Goal: Task Accomplishment & Management: Complete application form

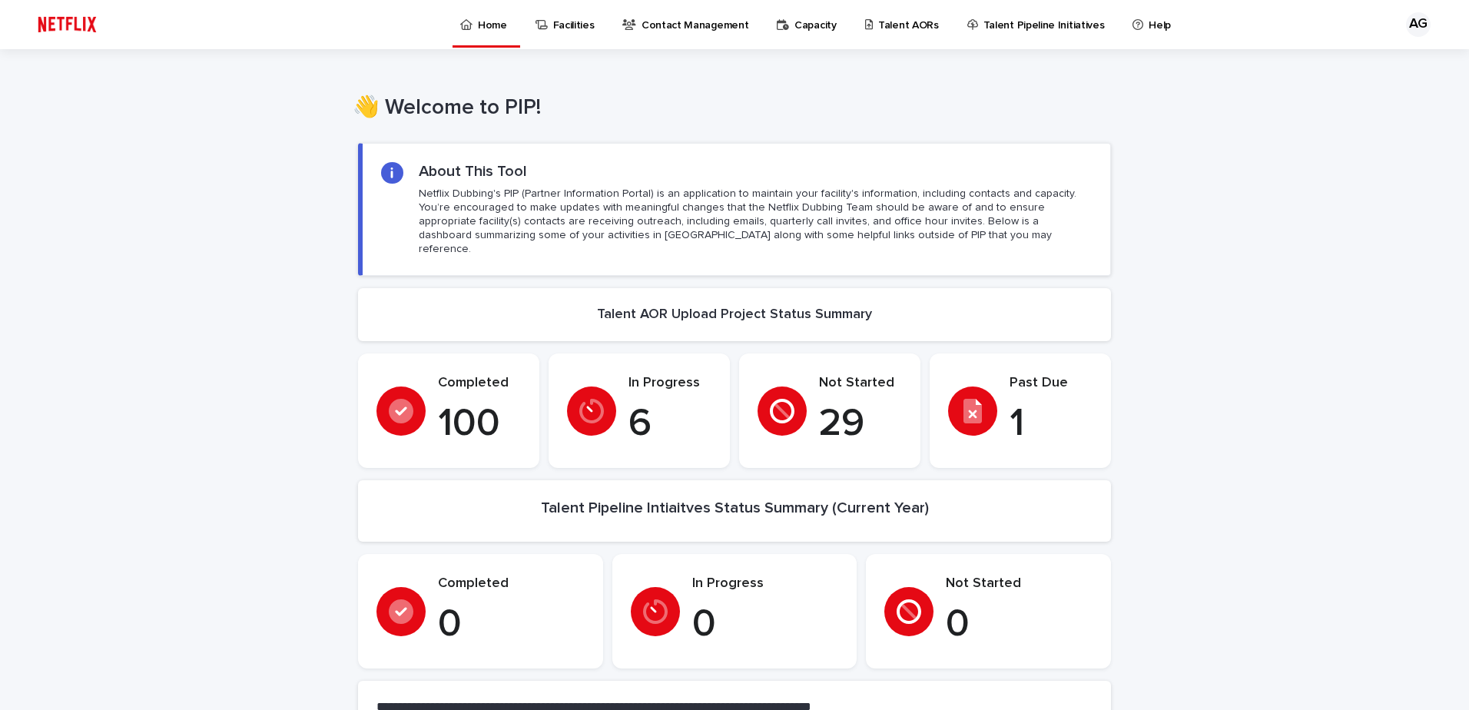
click at [922, 28] on p "Talent AORs" at bounding box center [908, 16] width 61 height 32
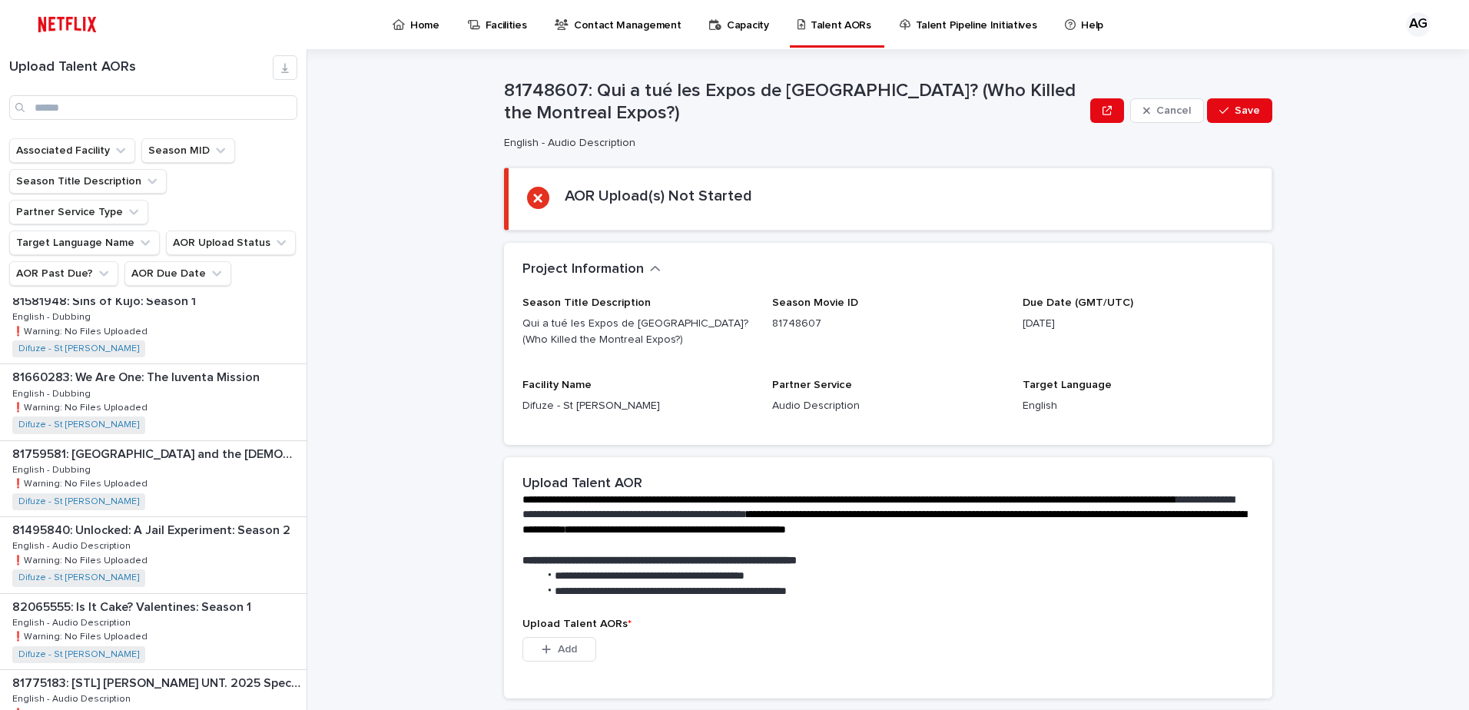
scroll to position [1768, 0]
click at [198, 379] on div "81759581: Berlin and the Lady with an Ermine: Season 1 81759581: Berlin and the…" at bounding box center [153, 401] width 307 height 75
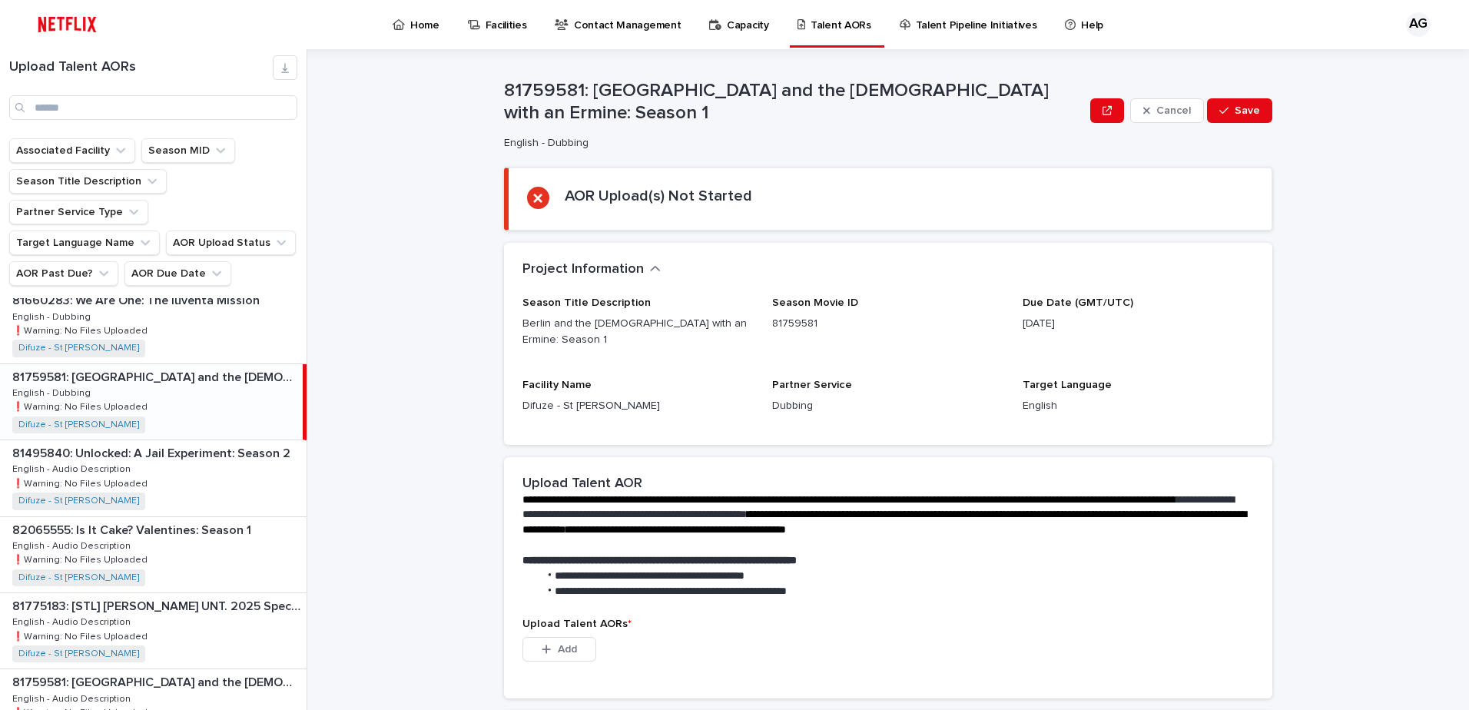
click at [138, 367] on p "81759581: [GEOGRAPHIC_DATA] and the [DEMOGRAPHIC_DATA] with an Ermine: Season 1" at bounding box center [155, 376] width 287 height 18
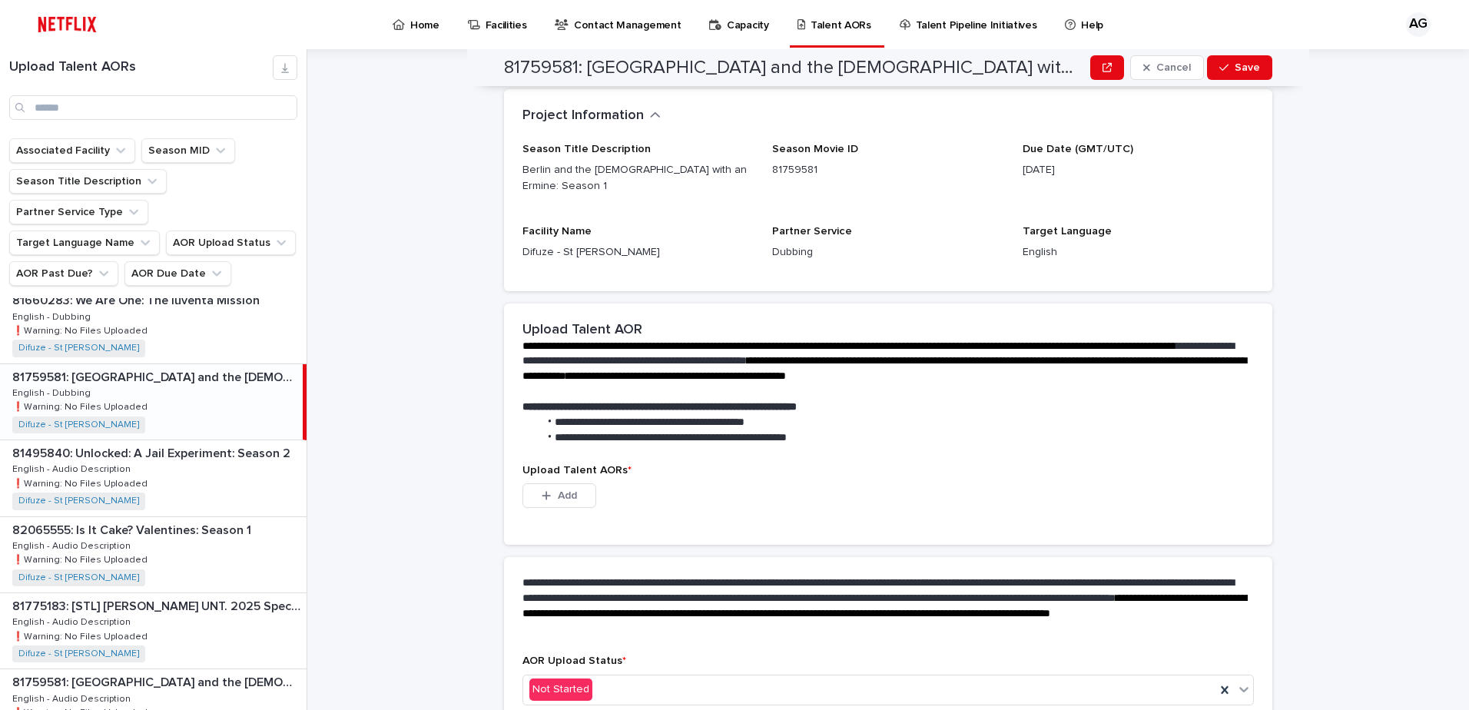
click at [1289, 624] on div "**********" at bounding box center [898, 379] width 1144 height 661
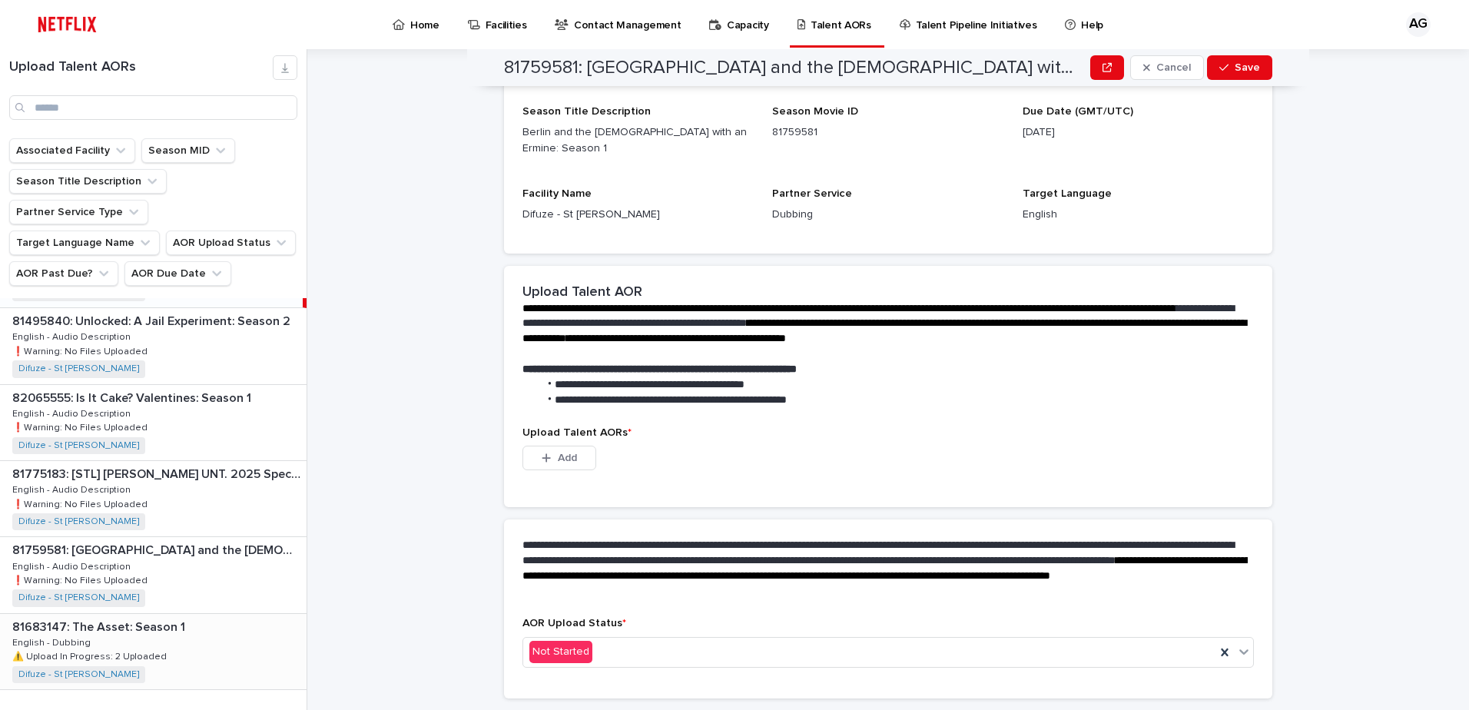
scroll to position [211, 0]
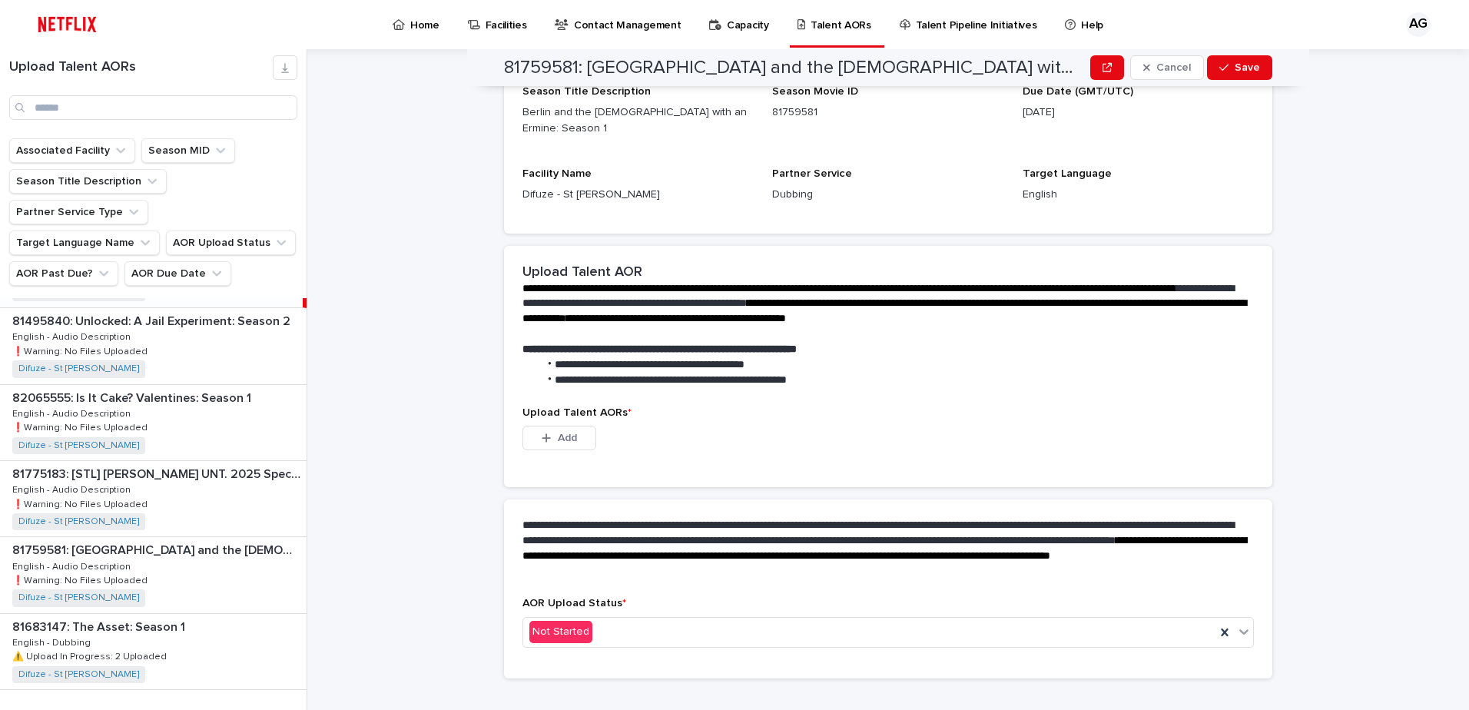
click at [281, 709] on div "button" at bounding box center [287, 722] width 13 height 14
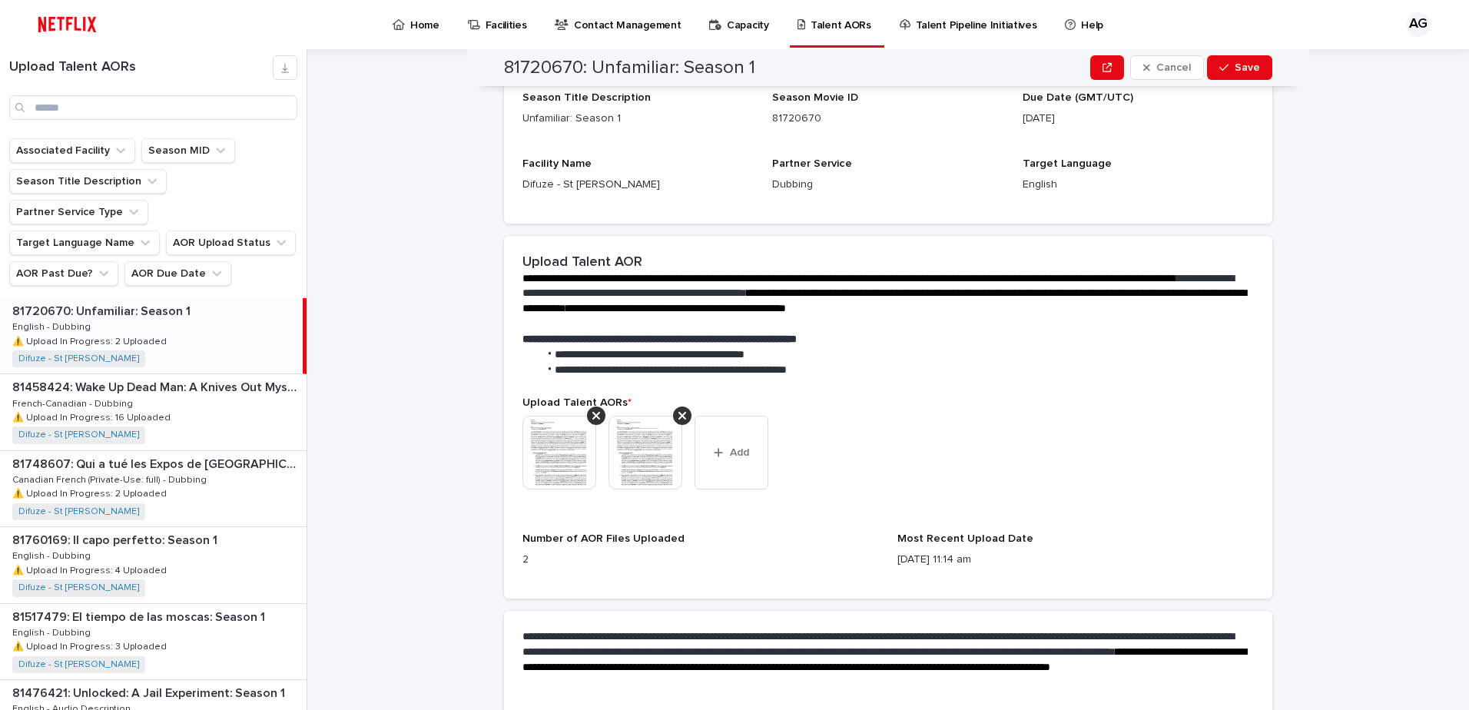
click at [176, 316] on div "81720670: Unfamiliar: Season 1 81720670: Unfamiliar: Season 1 English - Dubbing…" at bounding box center [151, 335] width 303 height 75
click at [79, 301] on p "81720670: Unfamiliar: Season 1" at bounding box center [102, 310] width 181 height 18
click at [218, 399] on div "81458424: Wake Up Dead Man: A Knives Out Mystery 81458424: Wake Up Dead Man: A …" at bounding box center [153, 411] width 307 height 75
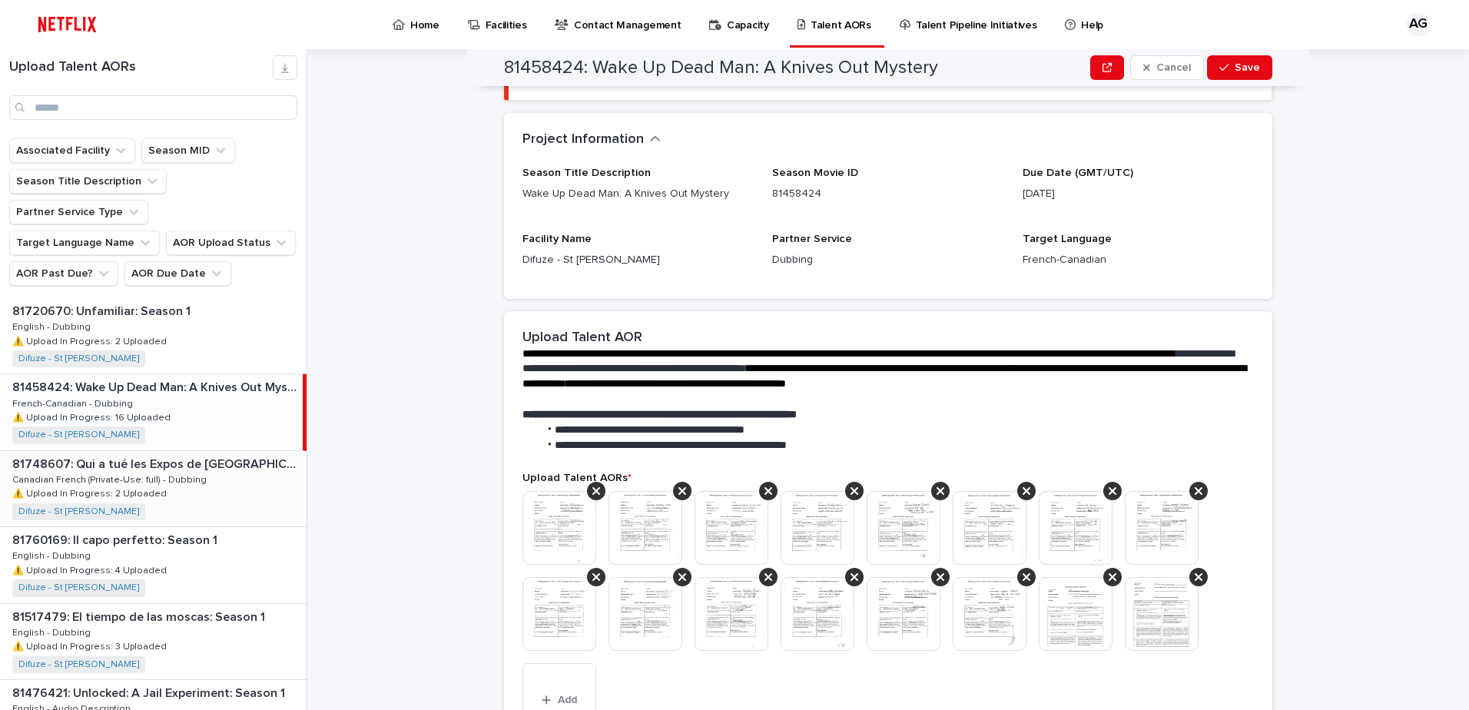
click at [211, 461] on div "81748607: Qui a tué les Expos de Montréal? (Who Killed the Montreal Expos?) 817…" at bounding box center [153, 488] width 307 height 75
click at [208, 527] on div "81760169: Il capo perfetto: Season 1 81760169: Il capo perfetto: Season 1 Engli…" at bounding box center [153, 564] width 307 height 75
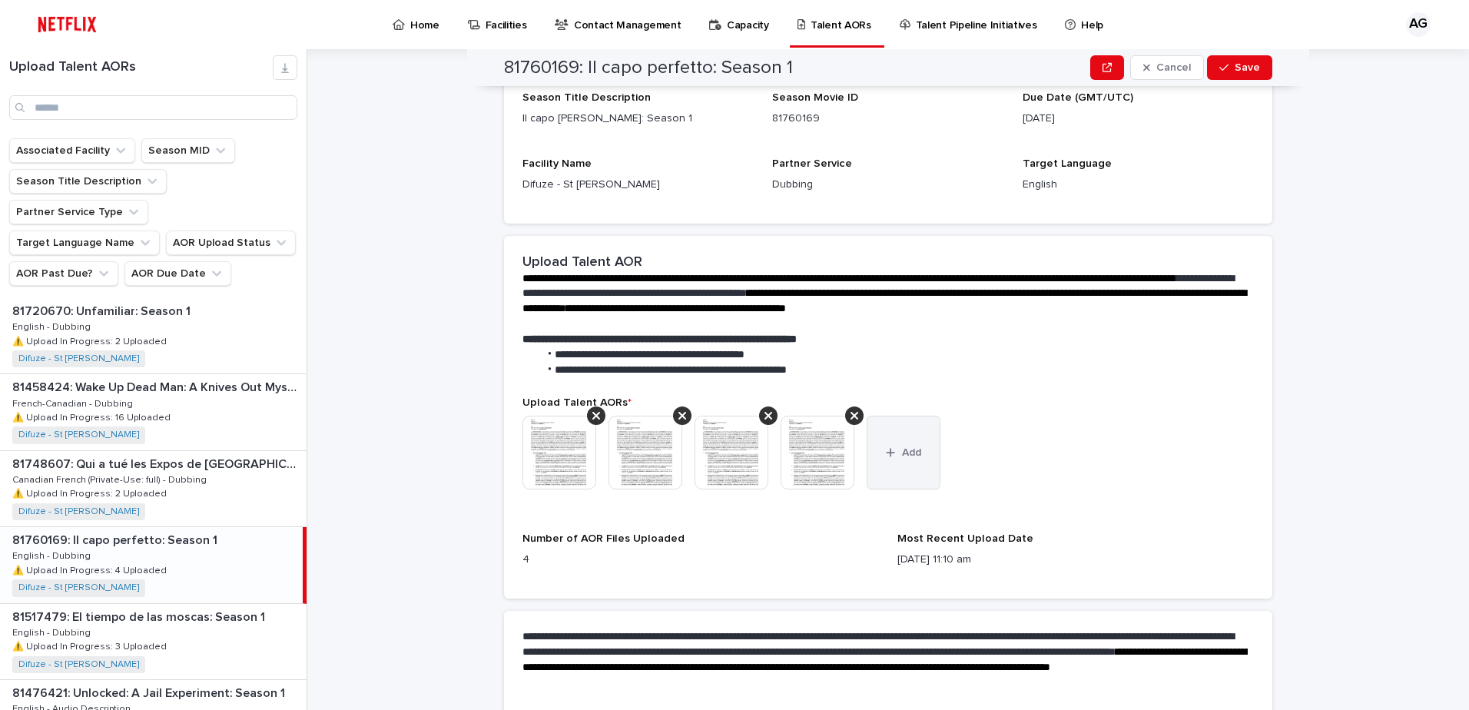
click at [924, 450] on button "Add" at bounding box center [904, 453] width 74 height 74
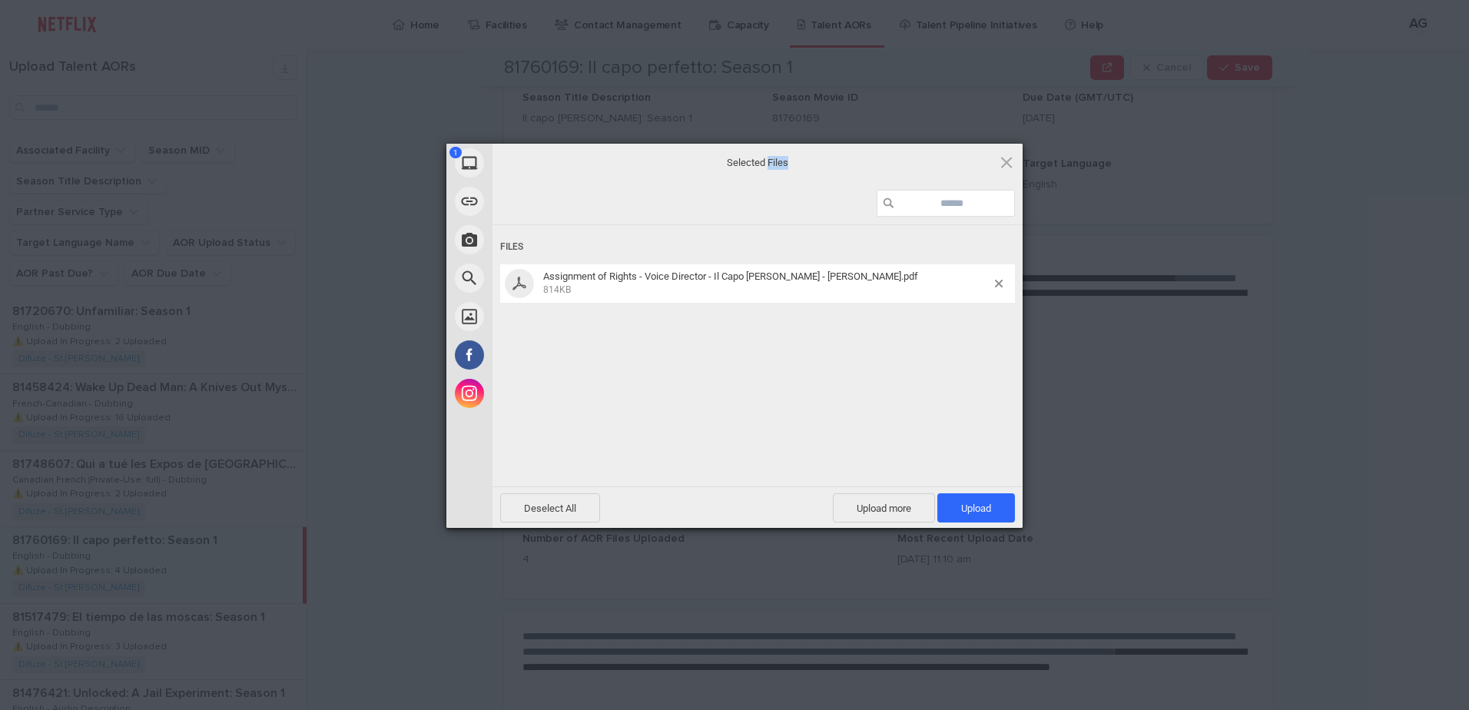
drag, startPoint x: 702, startPoint y: 161, endPoint x: 1083, endPoint y: 198, distance: 383.0
click at [1083, 198] on div "1 My Device Link (URL) Take Photo Web Search Unsplash Facebook Instagram Select…" at bounding box center [734, 355] width 1469 height 710
click at [994, 502] on span "Upload 1" at bounding box center [977, 507] width 78 height 29
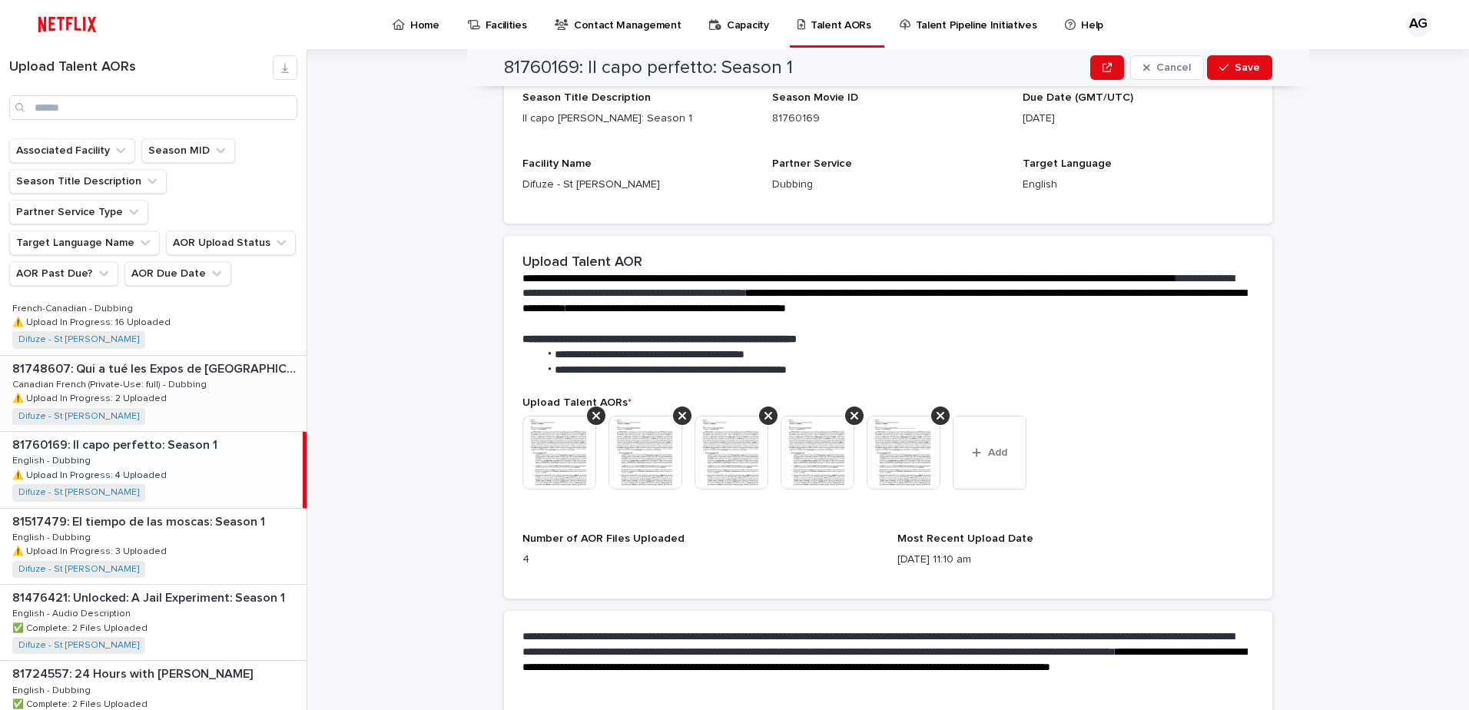
scroll to position [231, 0]
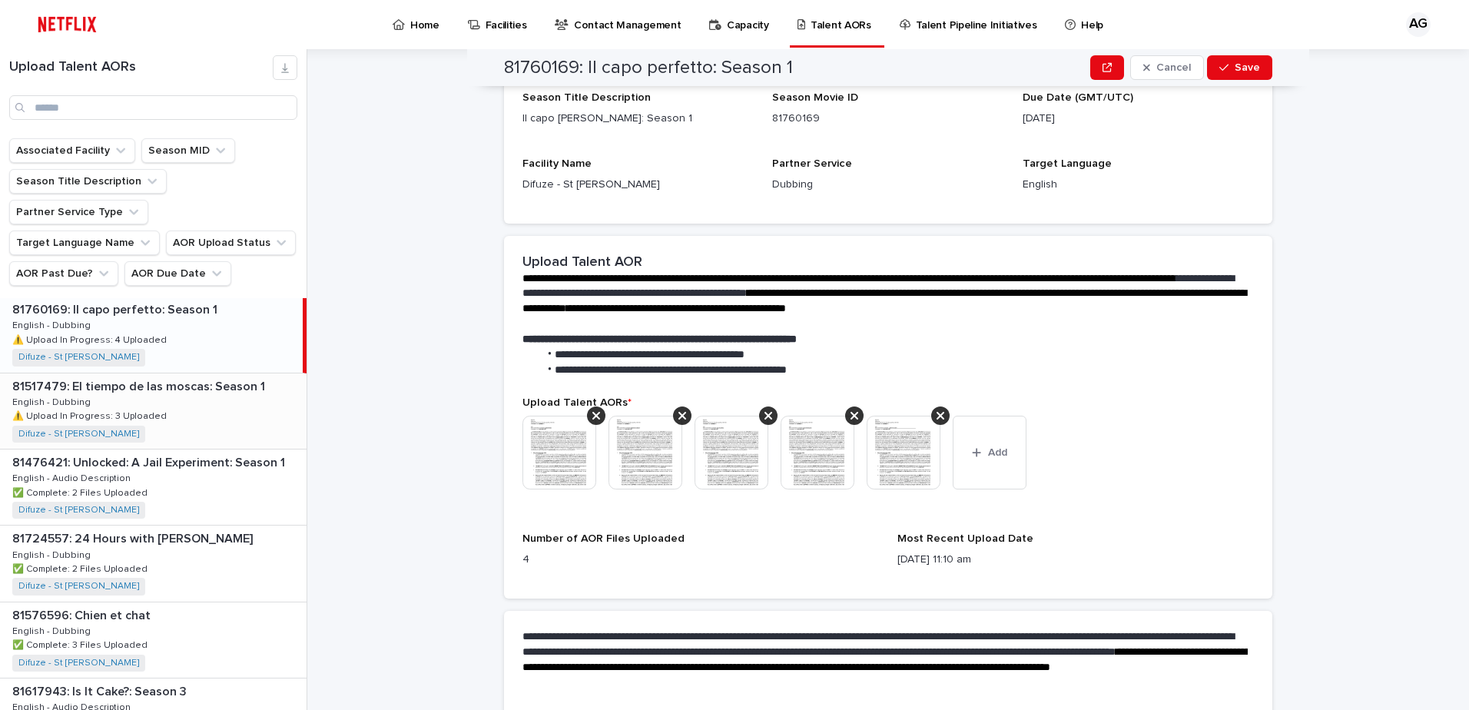
click at [162, 403] on div "81517479: El tiempo de las moscas: Season 1 81517479: El tiempo de las moscas: …" at bounding box center [153, 411] width 307 height 75
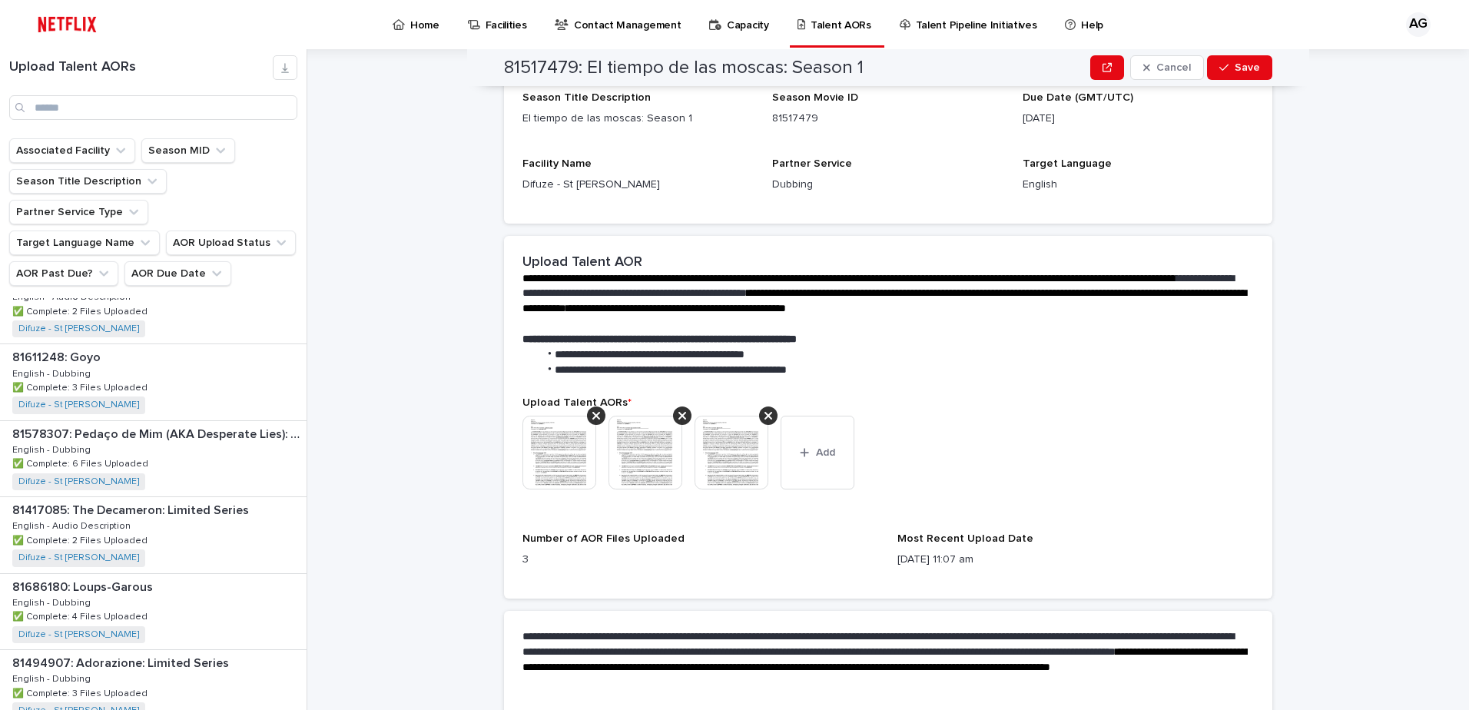
scroll to position [1768, 0]
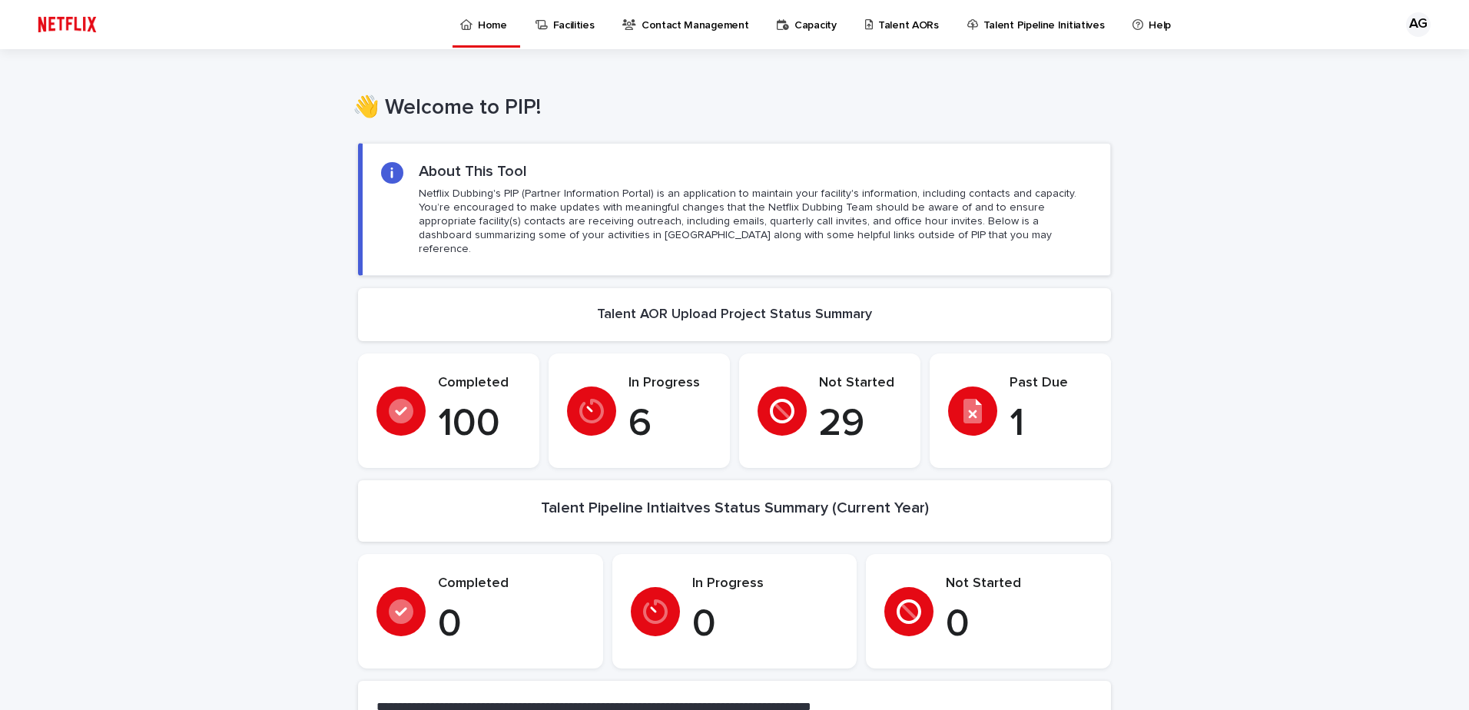
click at [913, 32] on p "Talent AORs" at bounding box center [908, 16] width 61 height 32
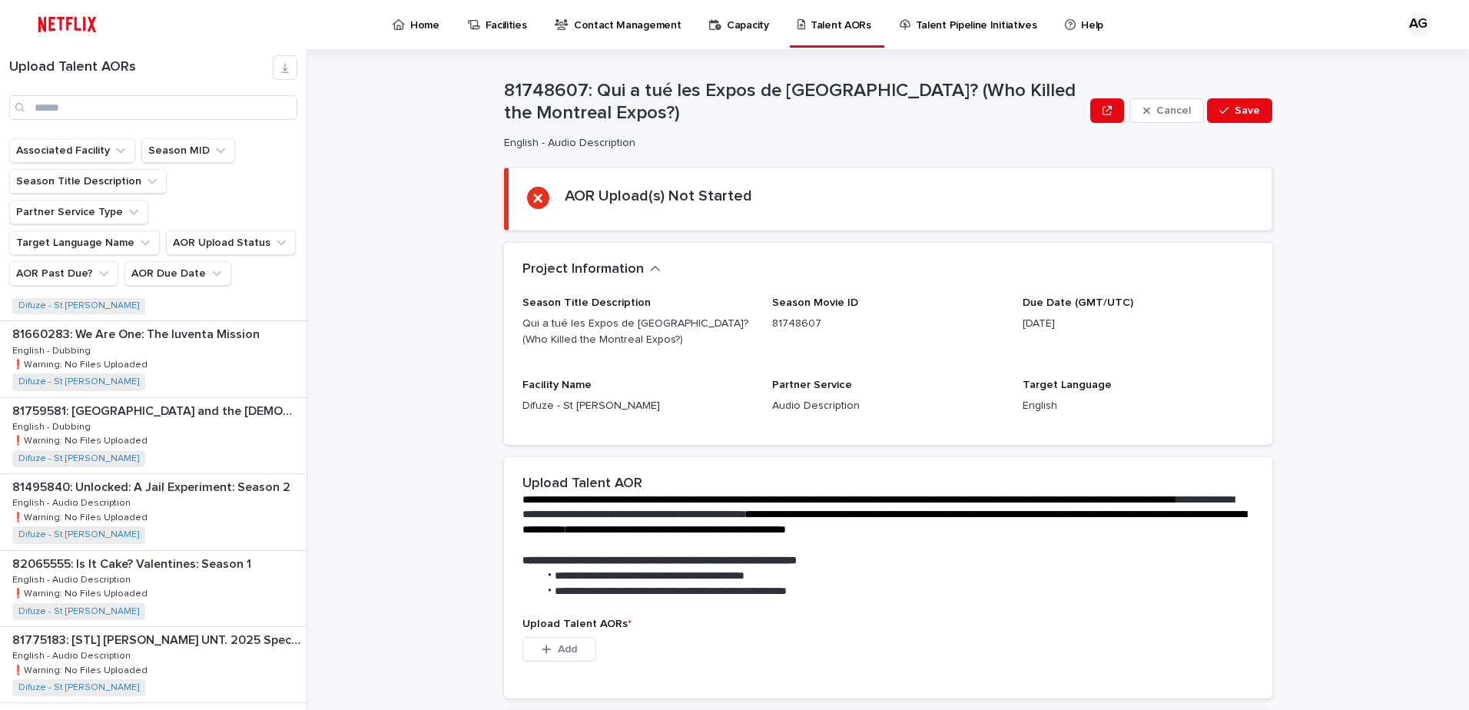
scroll to position [1768, 0]
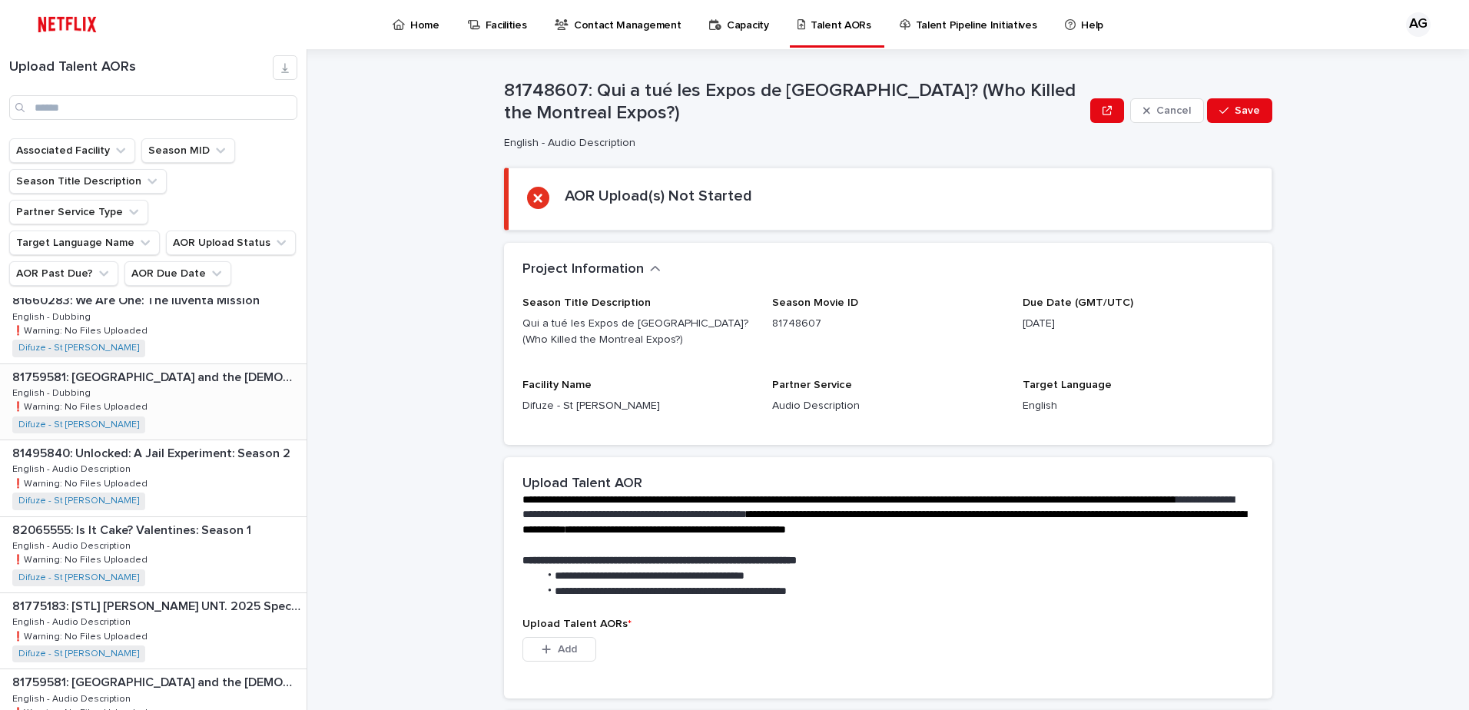
click at [209, 364] on div "81759581: Berlin and the Lady with an Ermine: Season 1 81759581: Berlin and the…" at bounding box center [153, 401] width 307 height 75
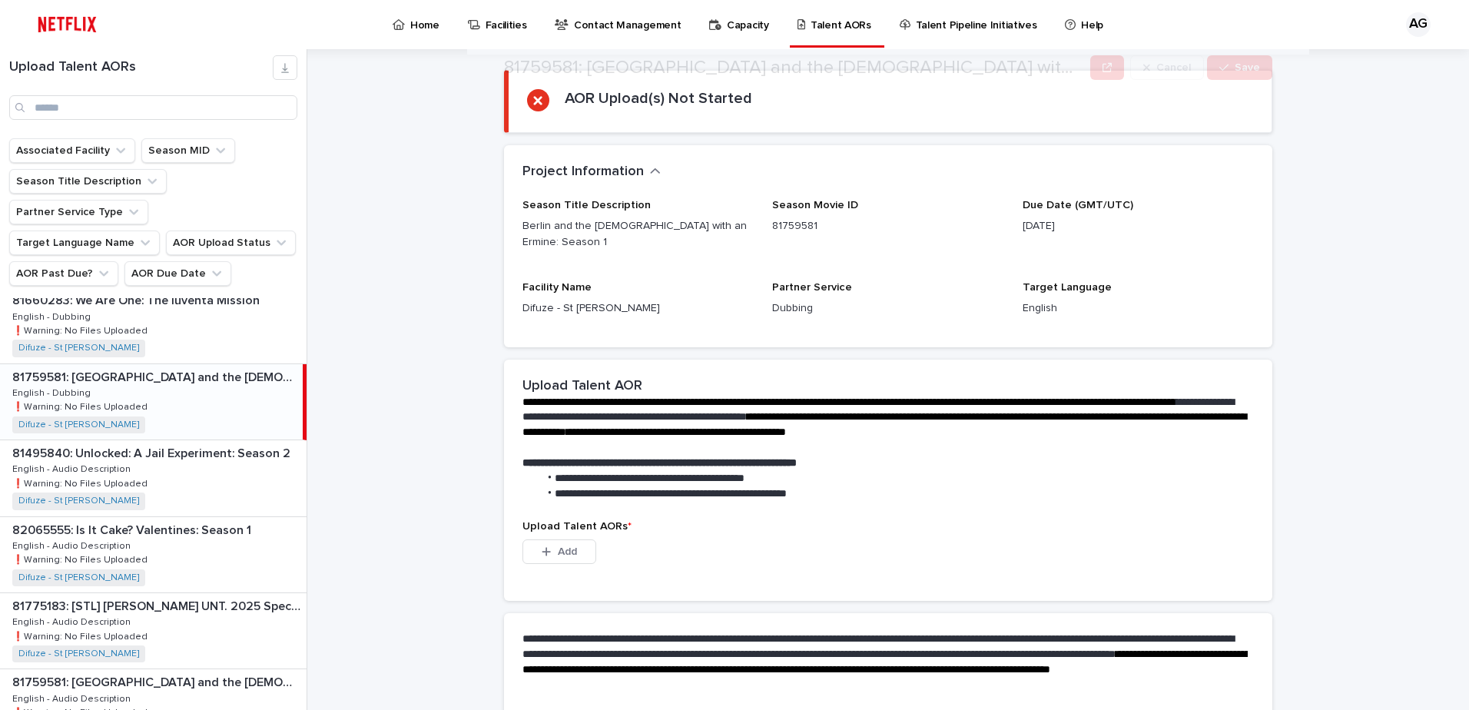
scroll to position [211, 0]
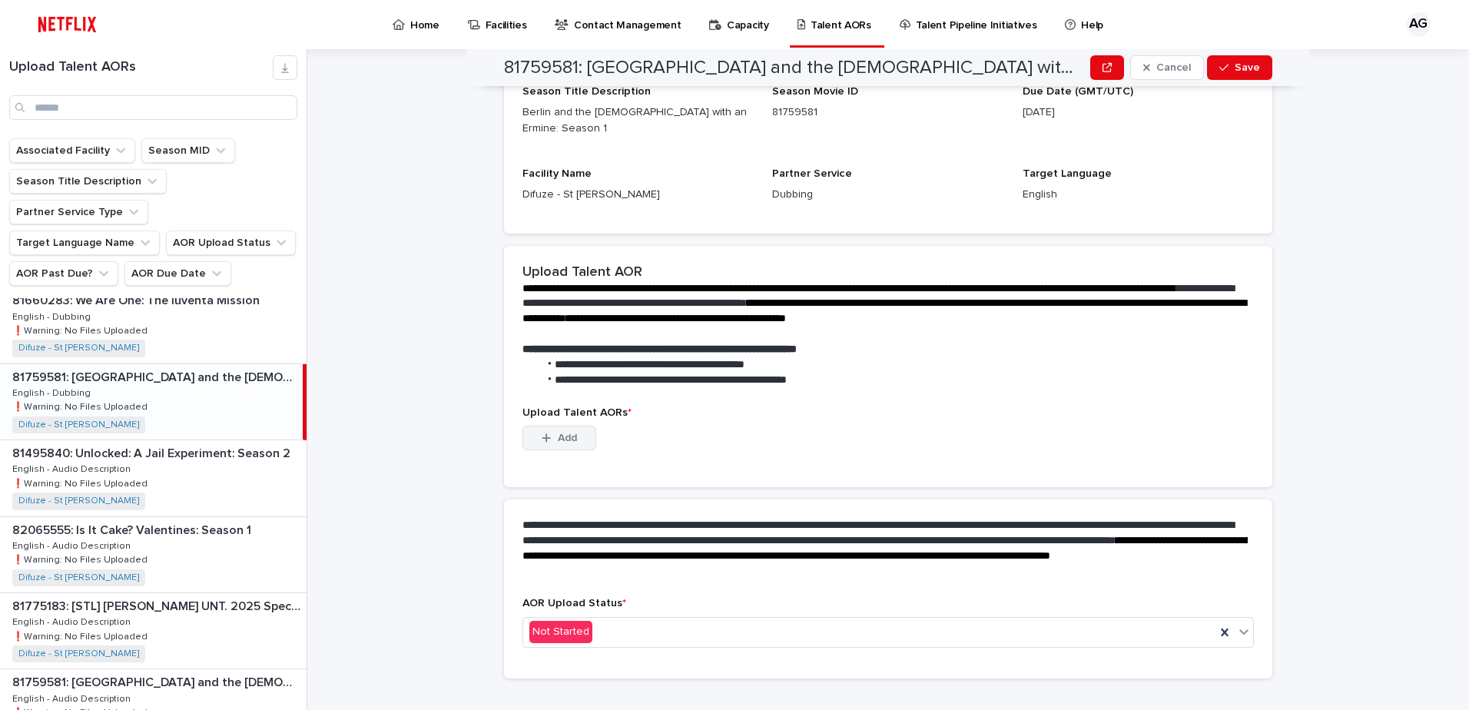
click at [555, 426] on button "Add" at bounding box center [560, 438] width 74 height 25
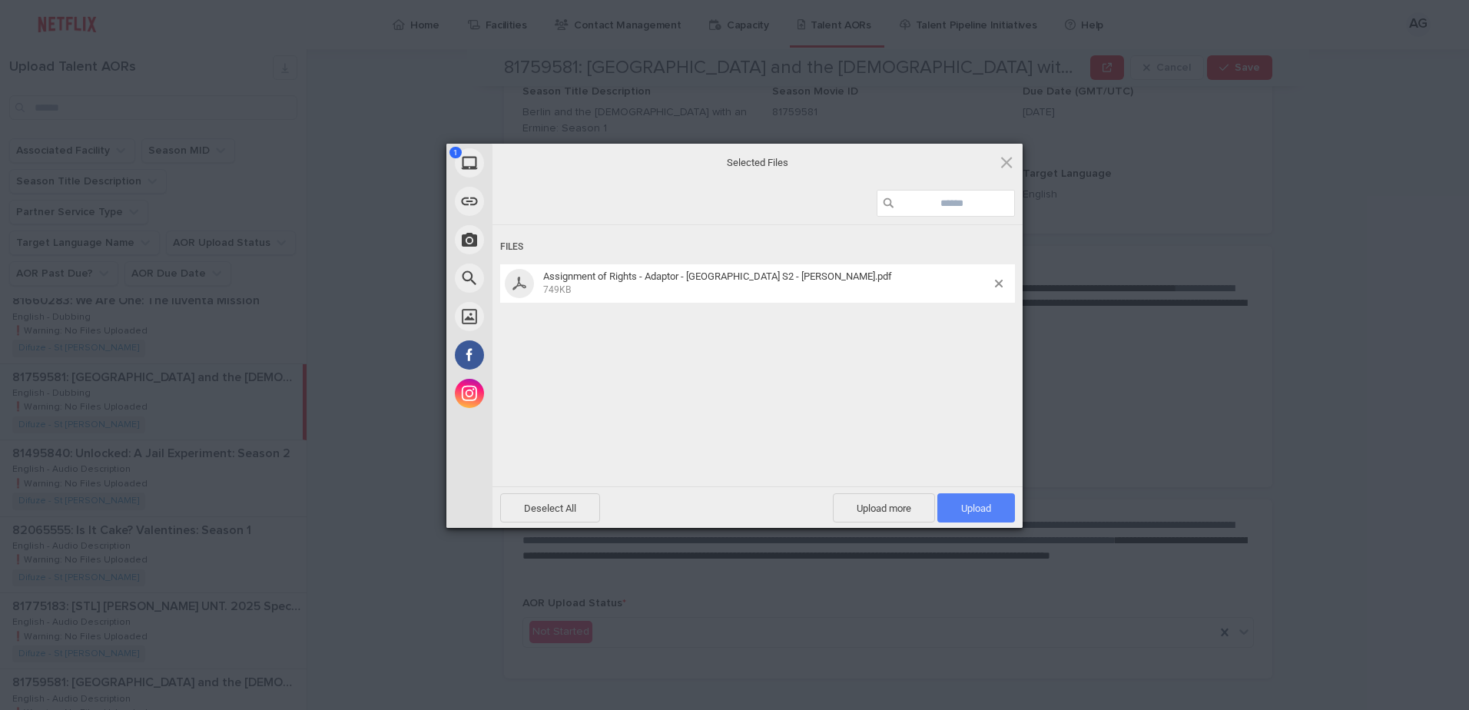
click at [974, 515] on span "Upload 1" at bounding box center [977, 507] width 78 height 29
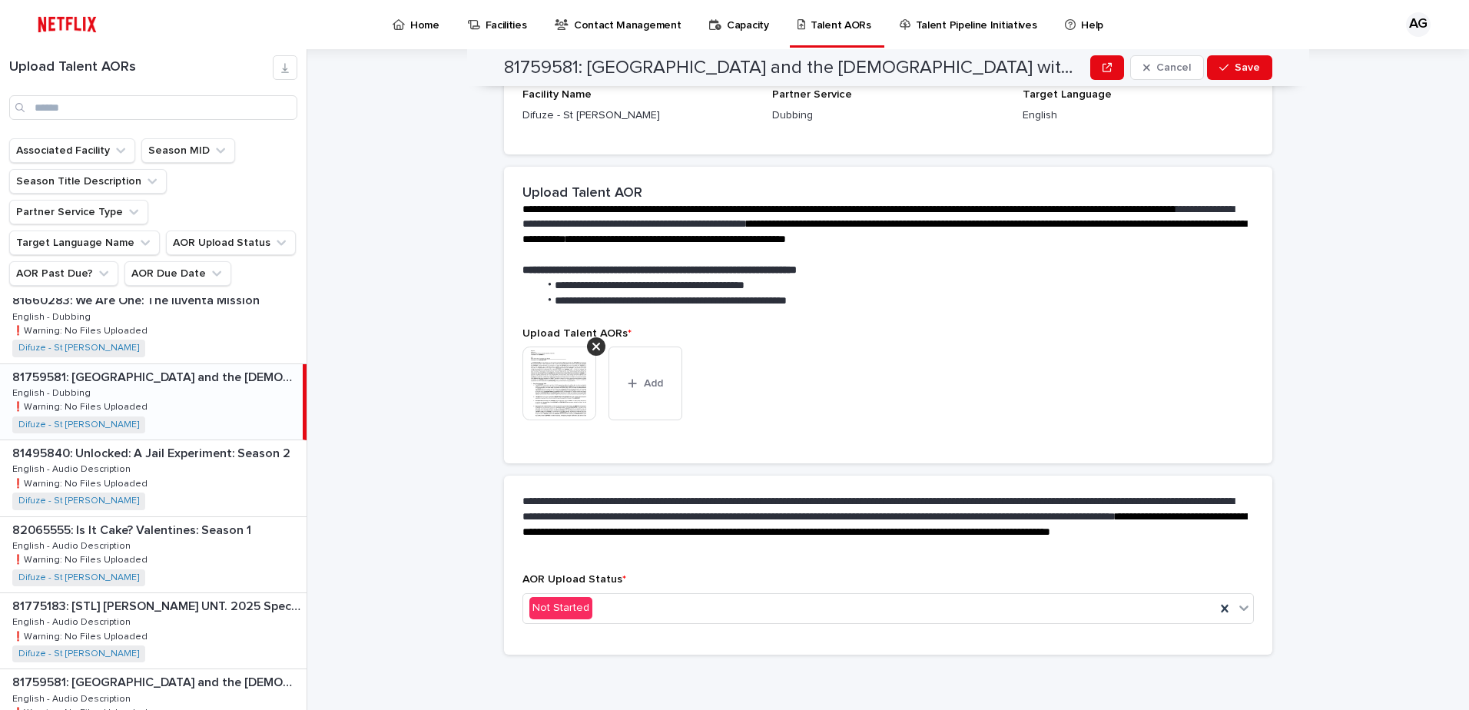
scroll to position [191, 0]
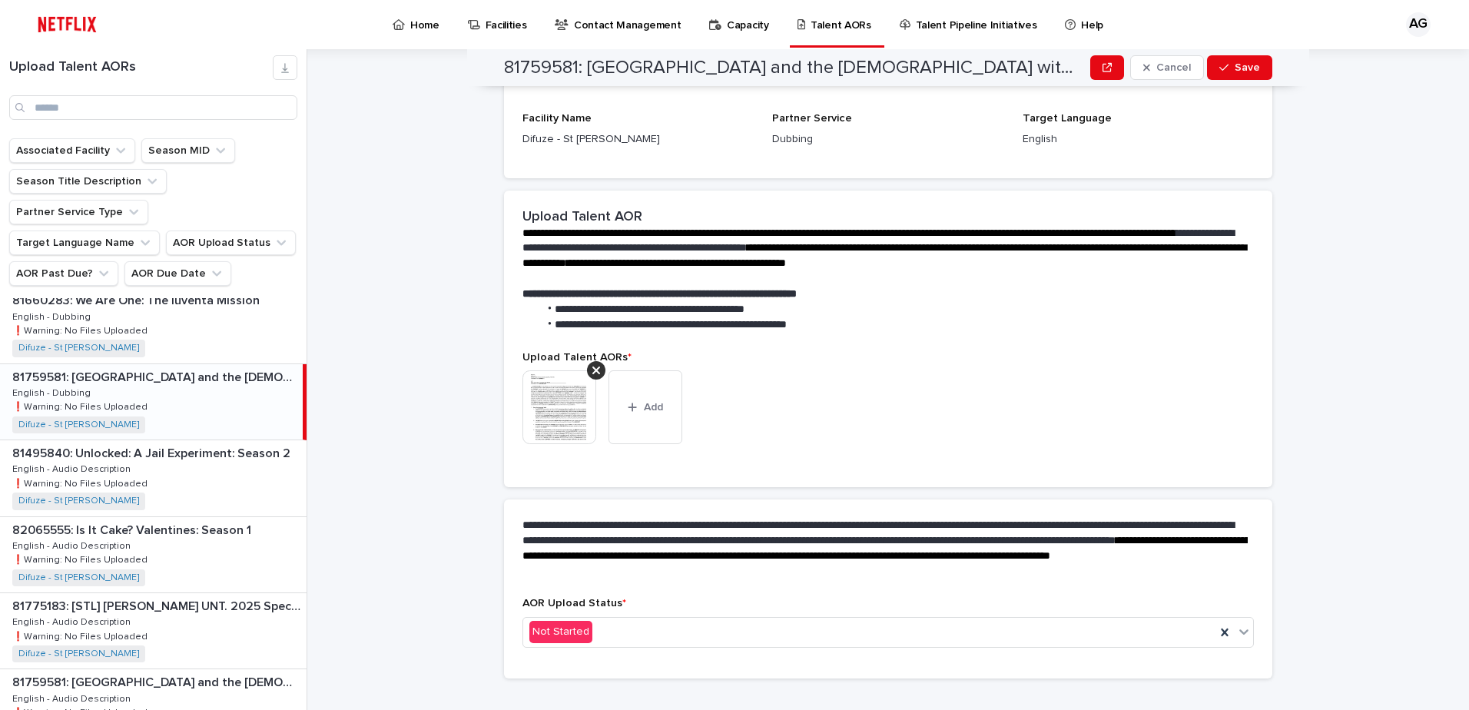
click at [1353, 461] on div "**********" at bounding box center [898, 379] width 1144 height 661
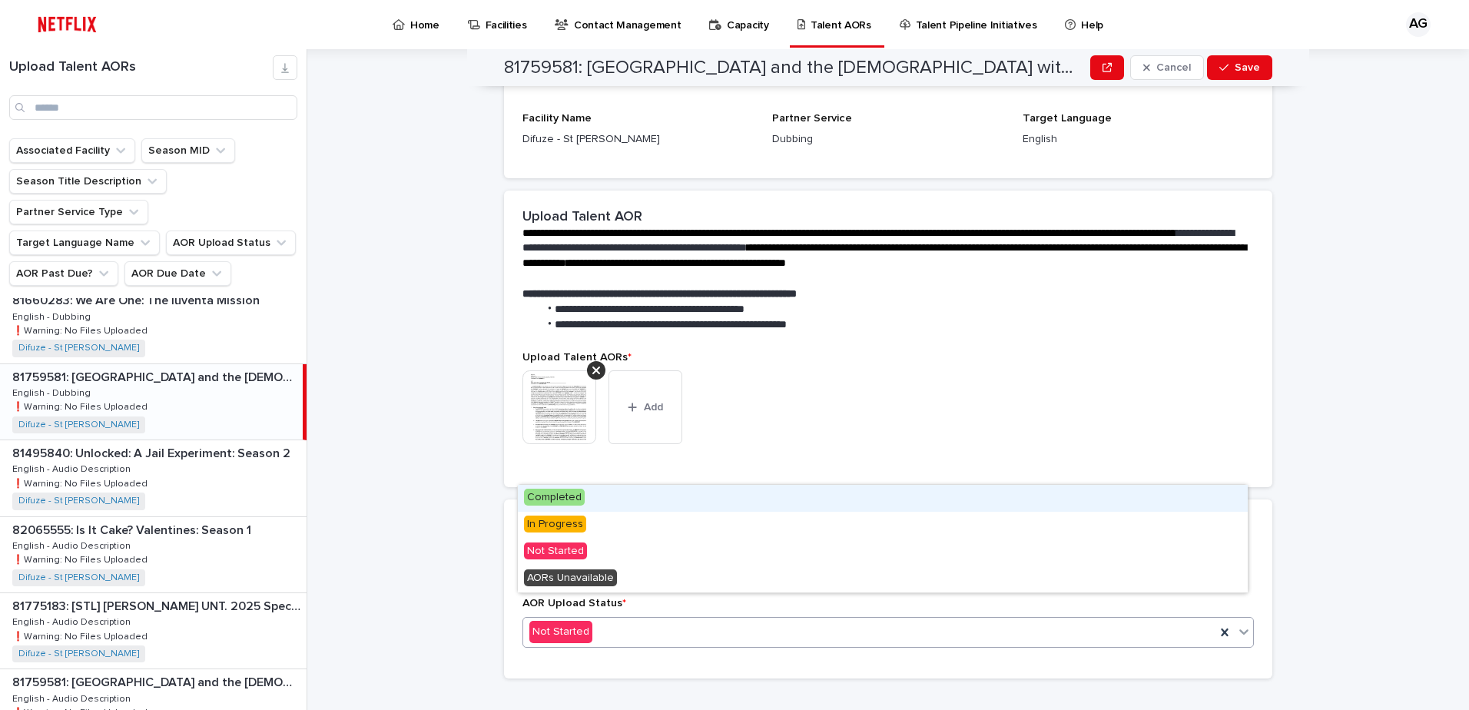
click at [706, 619] on div "Not Started" at bounding box center [869, 631] width 692 height 25
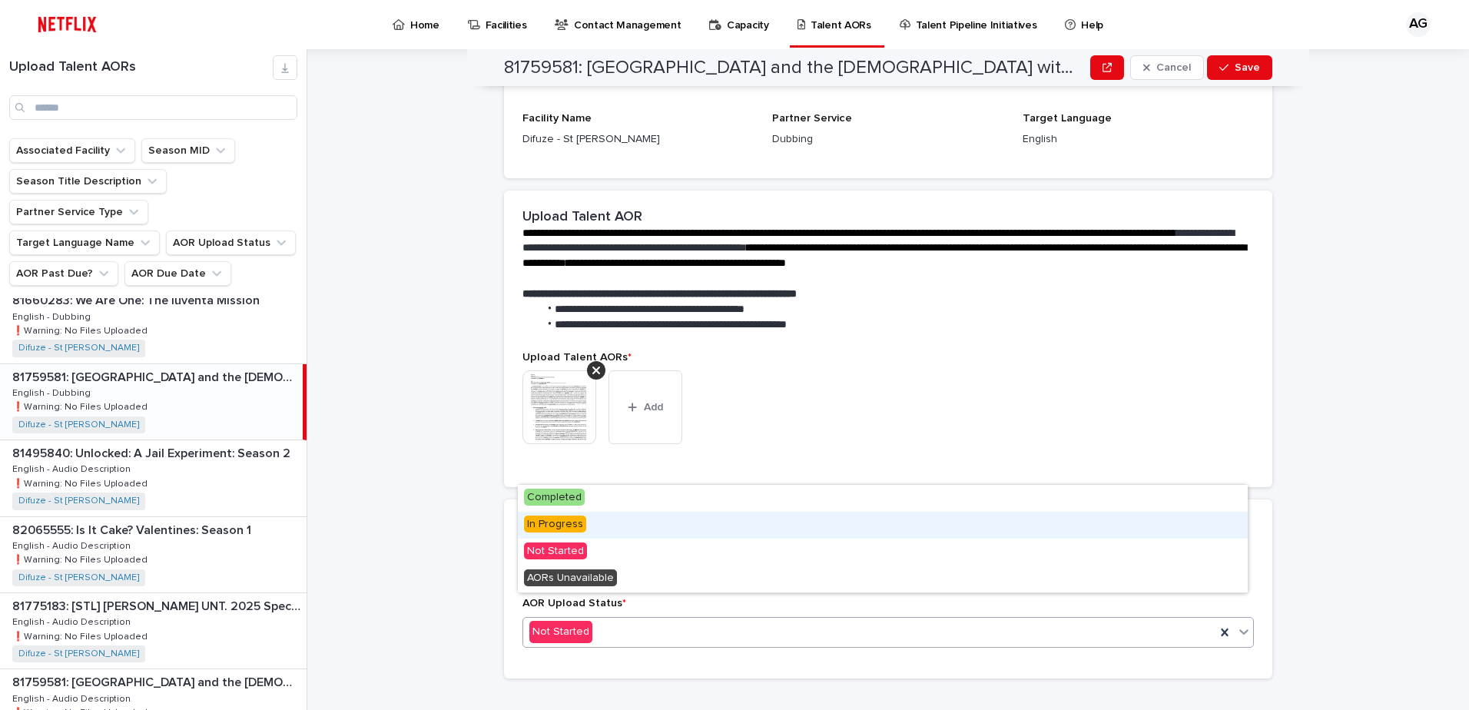
click at [615, 520] on div "In Progress" at bounding box center [883, 525] width 730 height 27
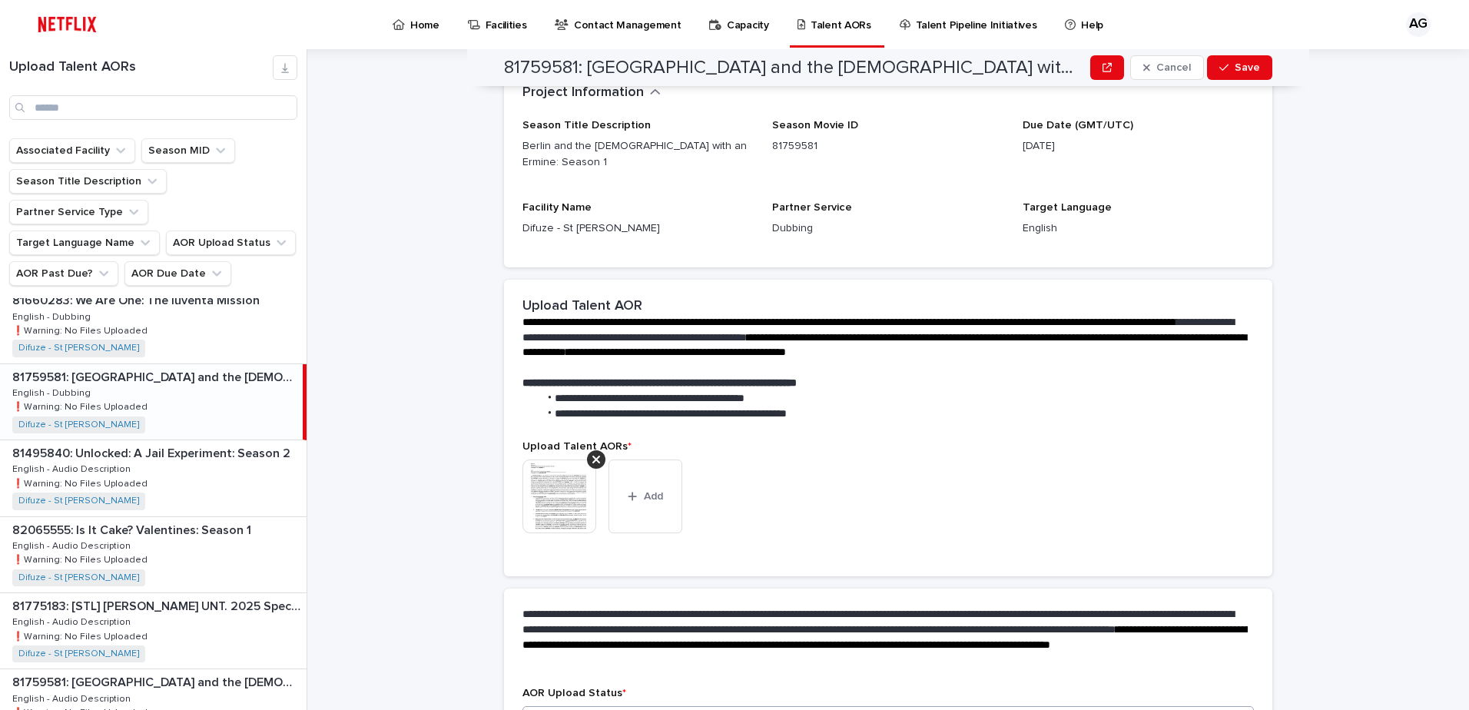
scroll to position [236, 0]
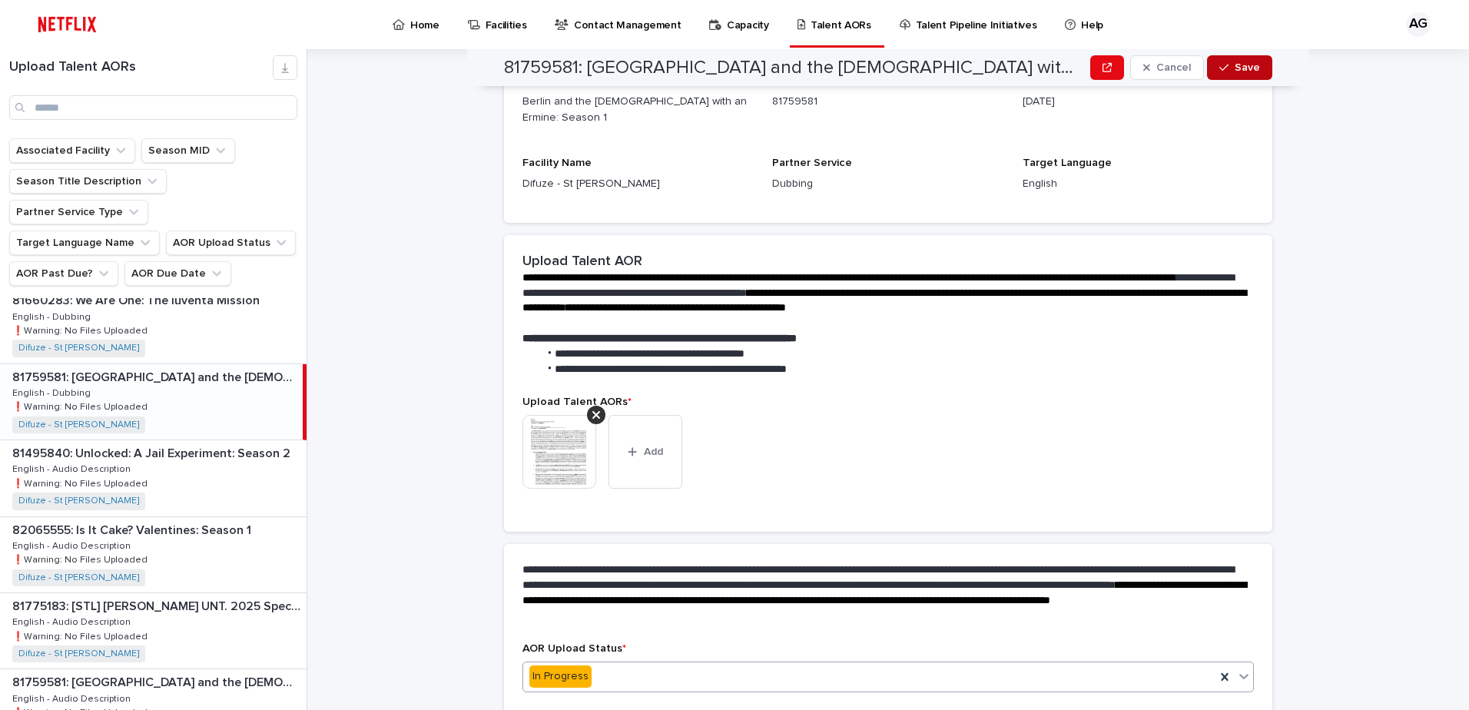
click at [1238, 74] on button "Save" at bounding box center [1239, 67] width 65 height 25
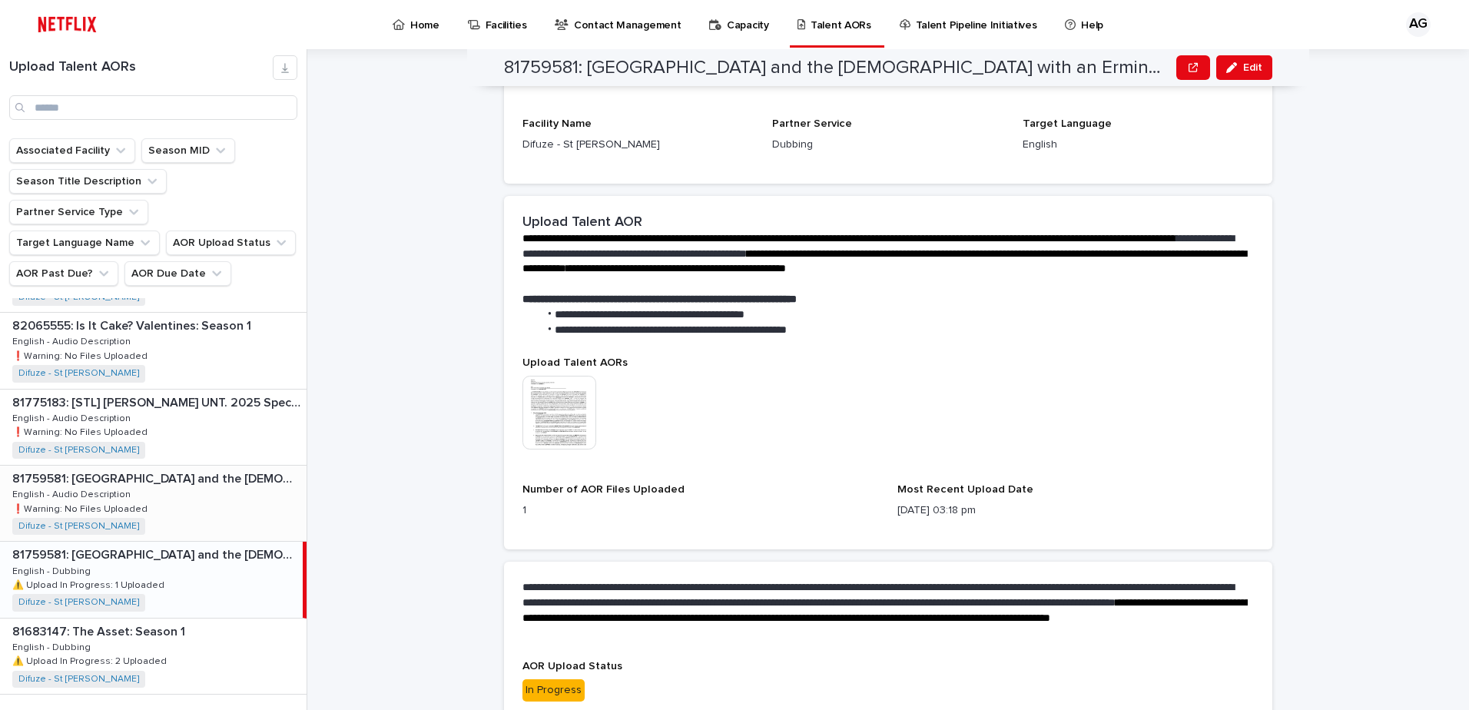
scroll to position [1900, 0]
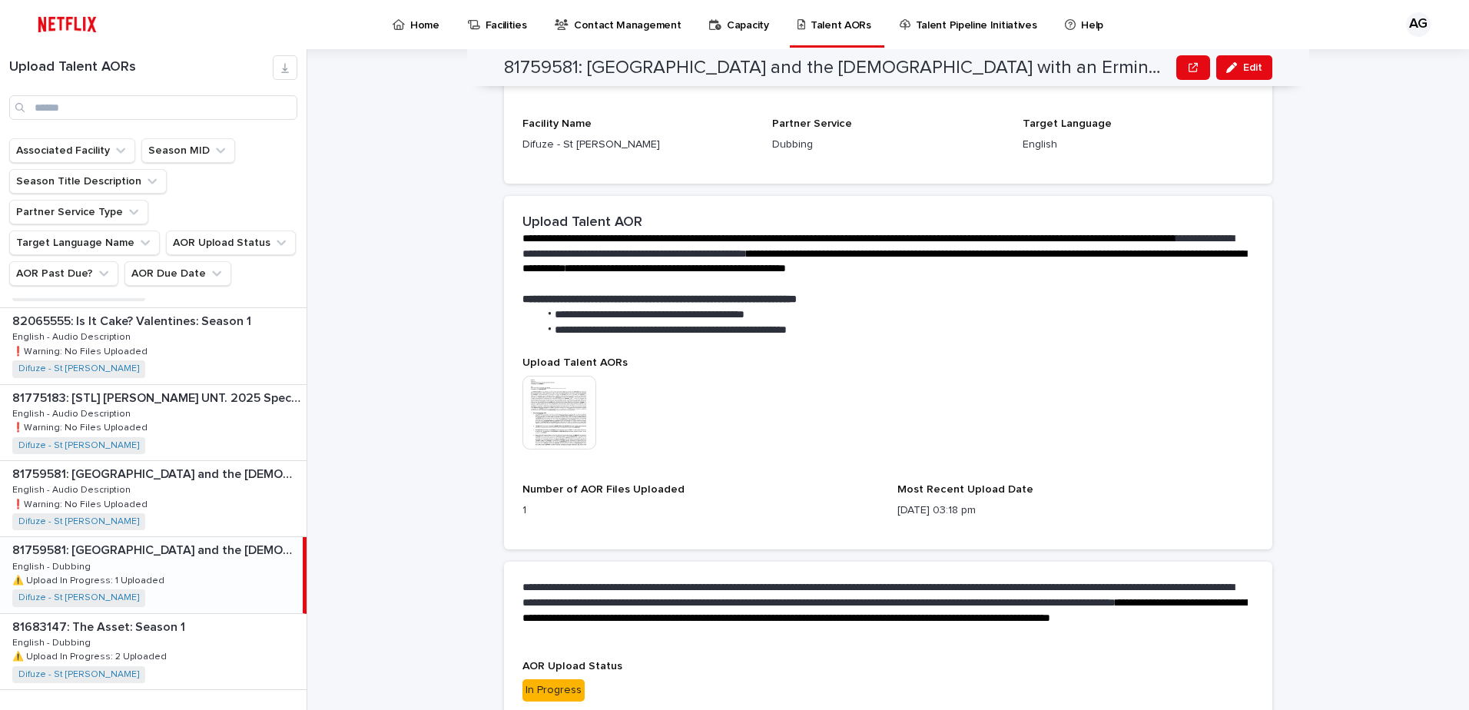
click at [217, 552] on div "81759581: Berlin and the Lady with an Ermine: Season 1 81759581: Berlin and the…" at bounding box center [151, 574] width 303 height 75
click at [215, 466] on div "81759581: [GEOGRAPHIC_DATA] and the [DEMOGRAPHIC_DATA] with an Ermine: Season 1…" at bounding box center [153, 498] width 307 height 75
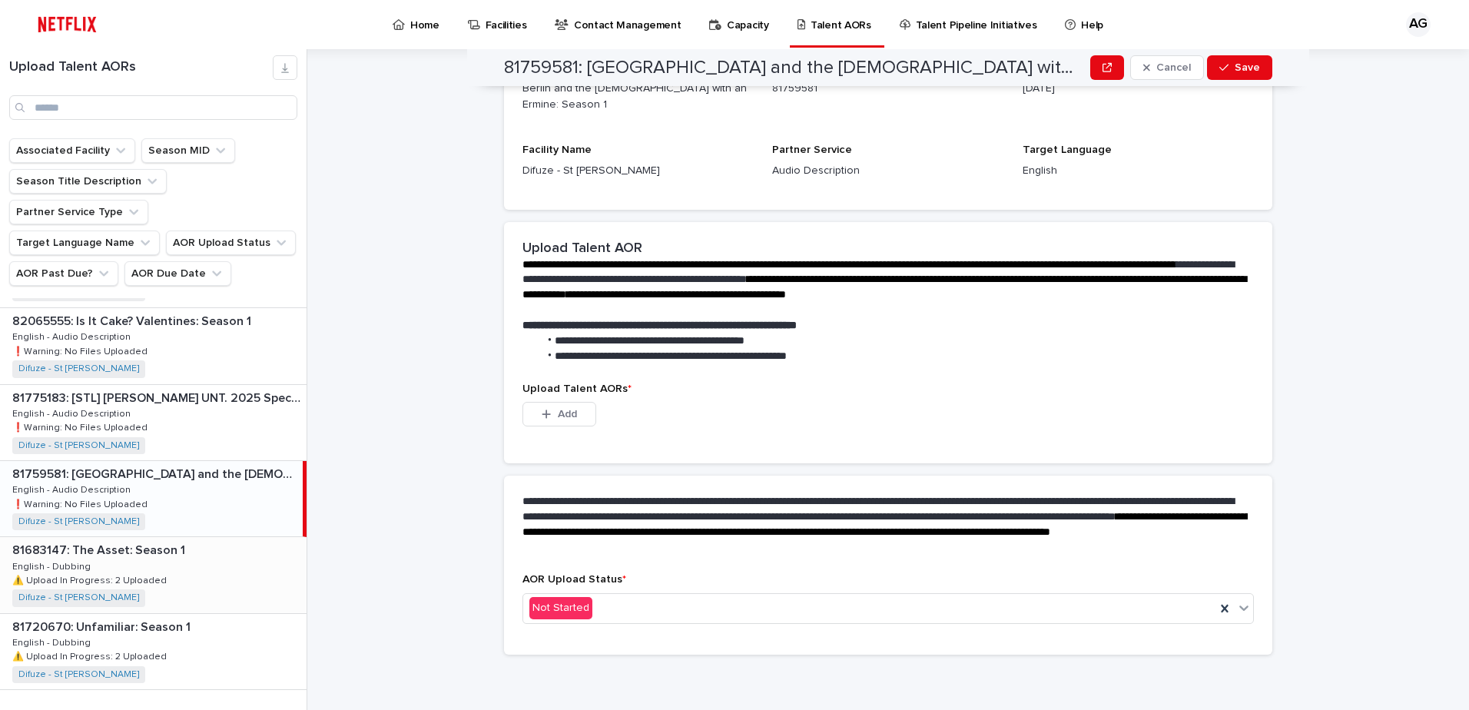
scroll to position [211, 0]
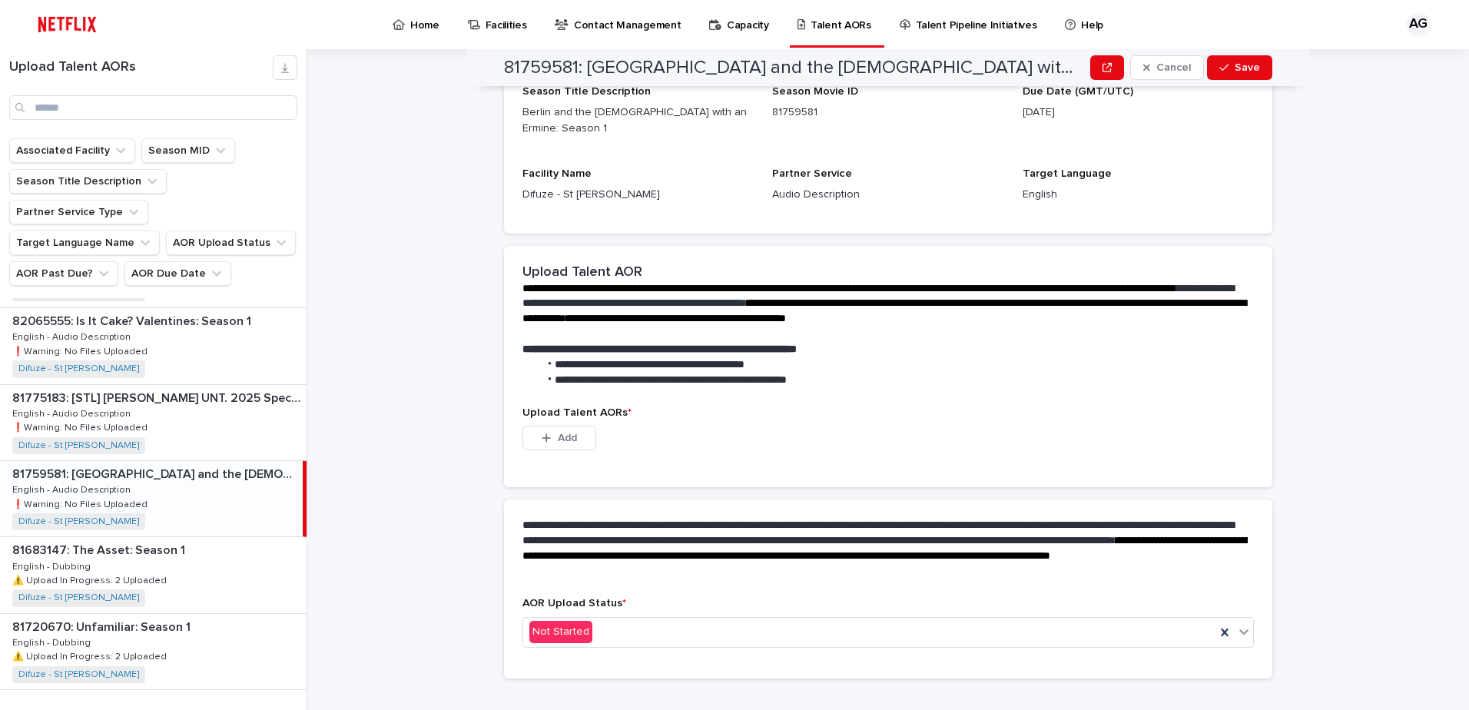
click at [208, 470] on div "81759581: [GEOGRAPHIC_DATA] and the [DEMOGRAPHIC_DATA] with an Ermine: Season 1…" at bounding box center [151, 498] width 303 height 75
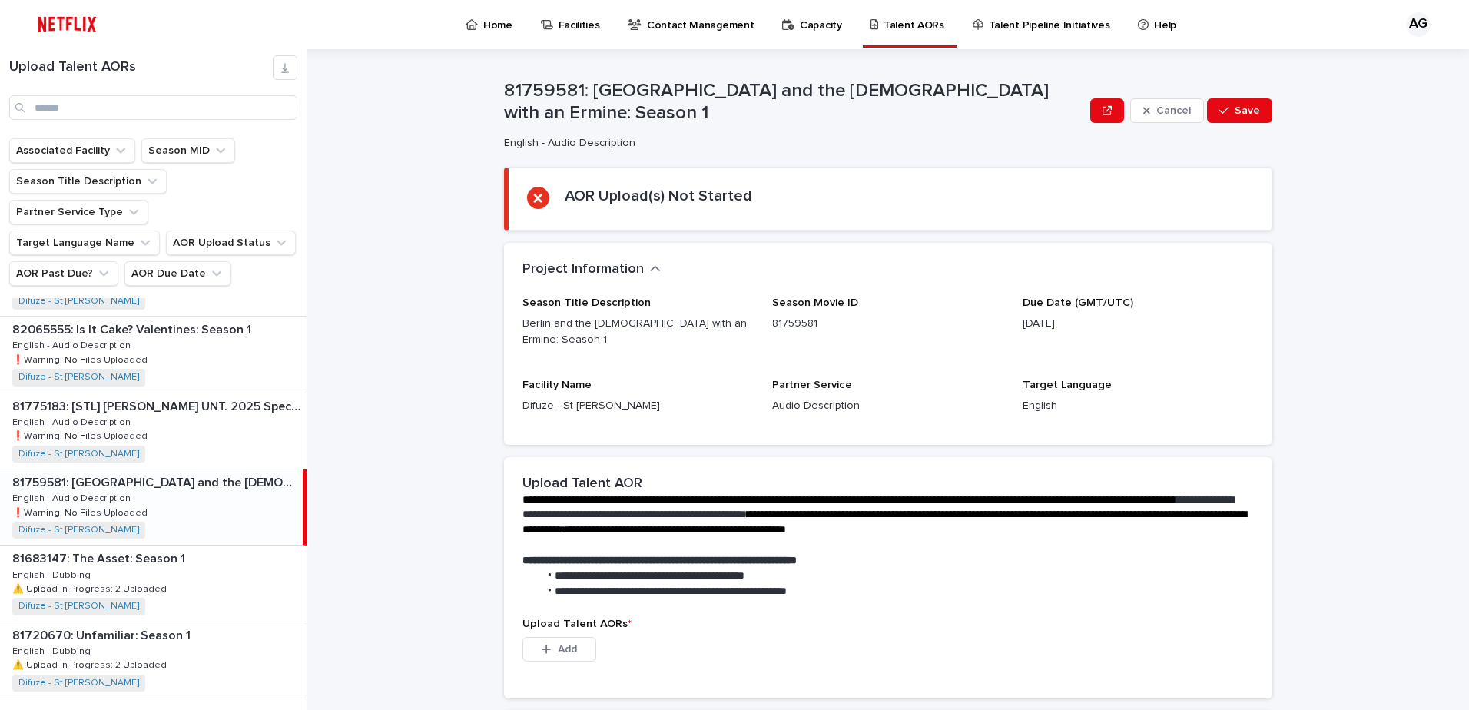
scroll to position [1900, 0]
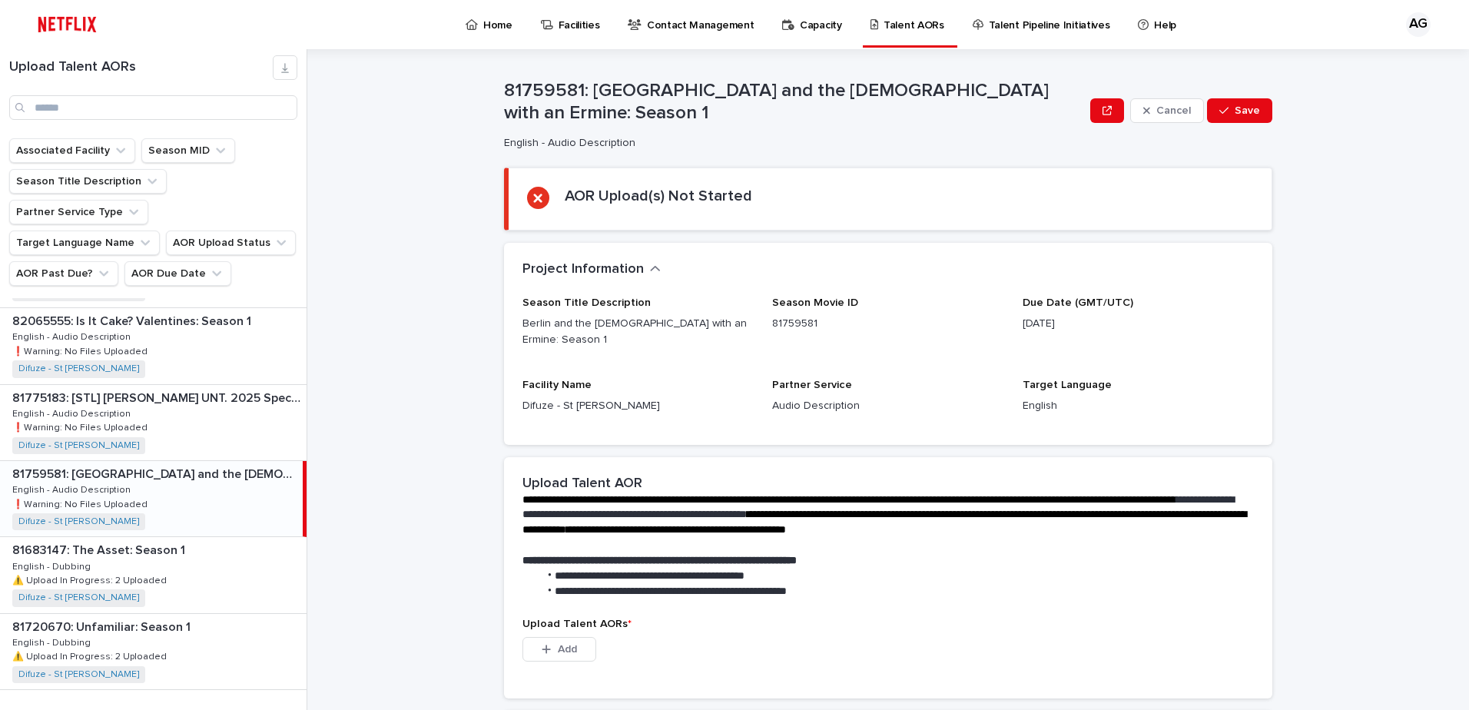
click at [194, 476] on div "81759581: [GEOGRAPHIC_DATA] and the [DEMOGRAPHIC_DATA] with an Ermine: Season 1…" at bounding box center [151, 498] width 303 height 75
click at [205, 563] on div "81683147: The Asset: Season 1 81683147: The Asset: Season 1 English - Dubbing E…" at bounding box center [153, 574] width 307 height 75
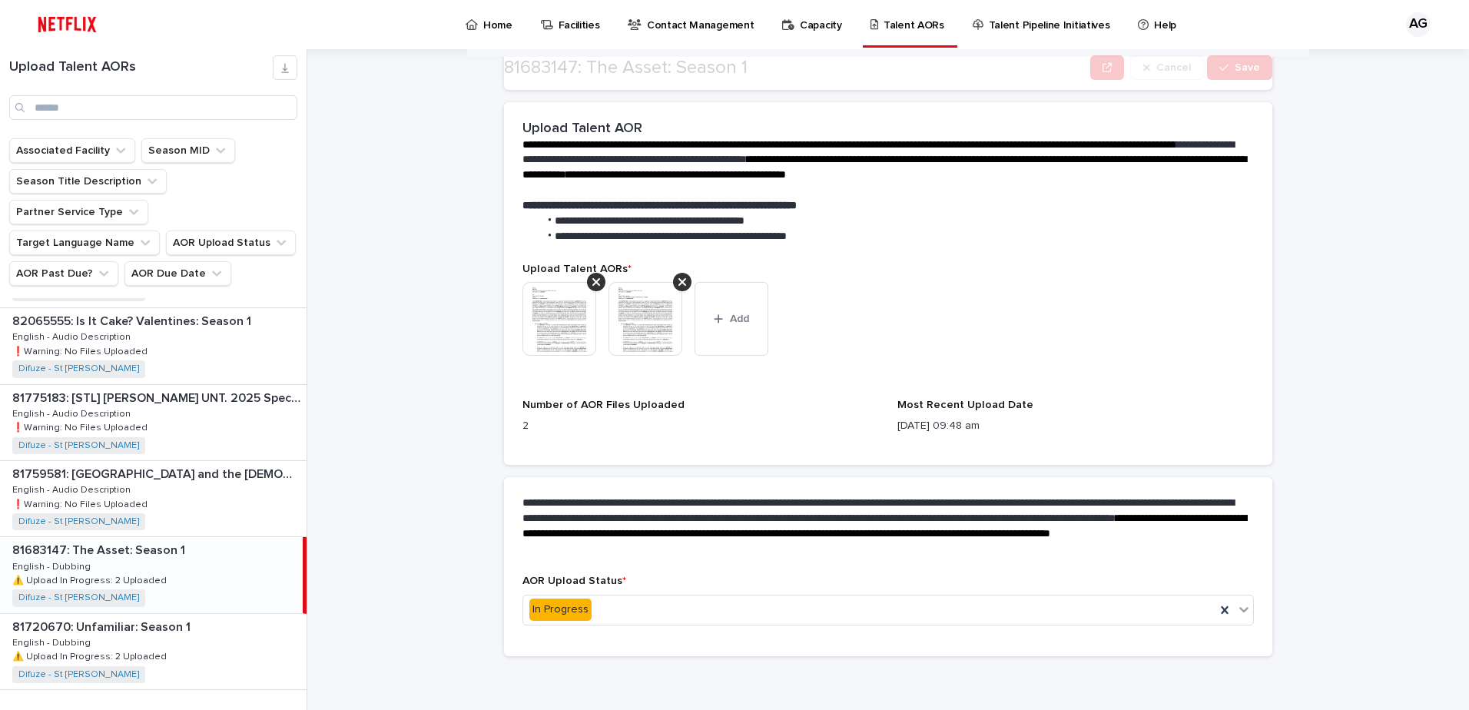
scroll to position [347, 0]
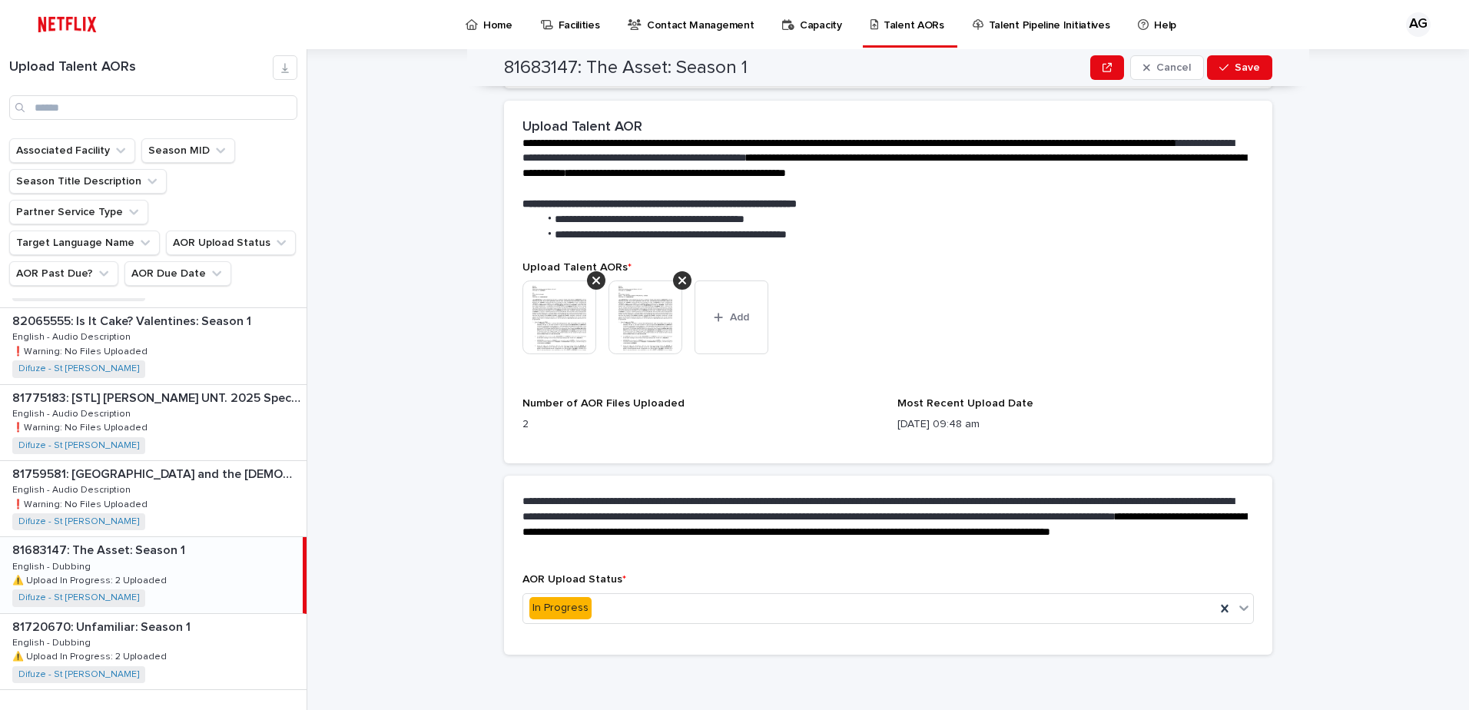
click at [566, 330] on img at bounding box center [560, 318] width 74 height 74
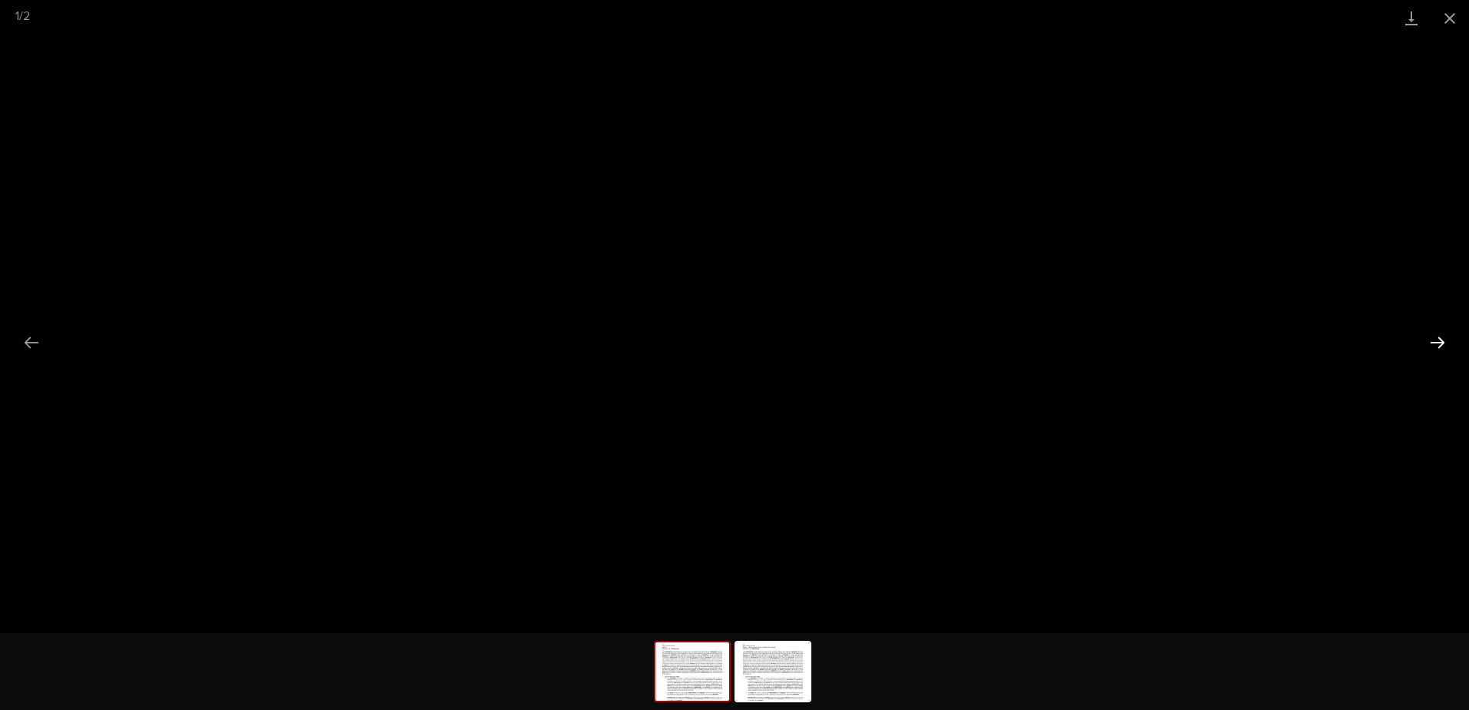
click at [1429, 341] on button "Next slide" at bounding box center [1438, 342] width 32 height 30
click at [1458, 15] on button "Close gallery" at bounding box center [1450, 18] width 38 height 36
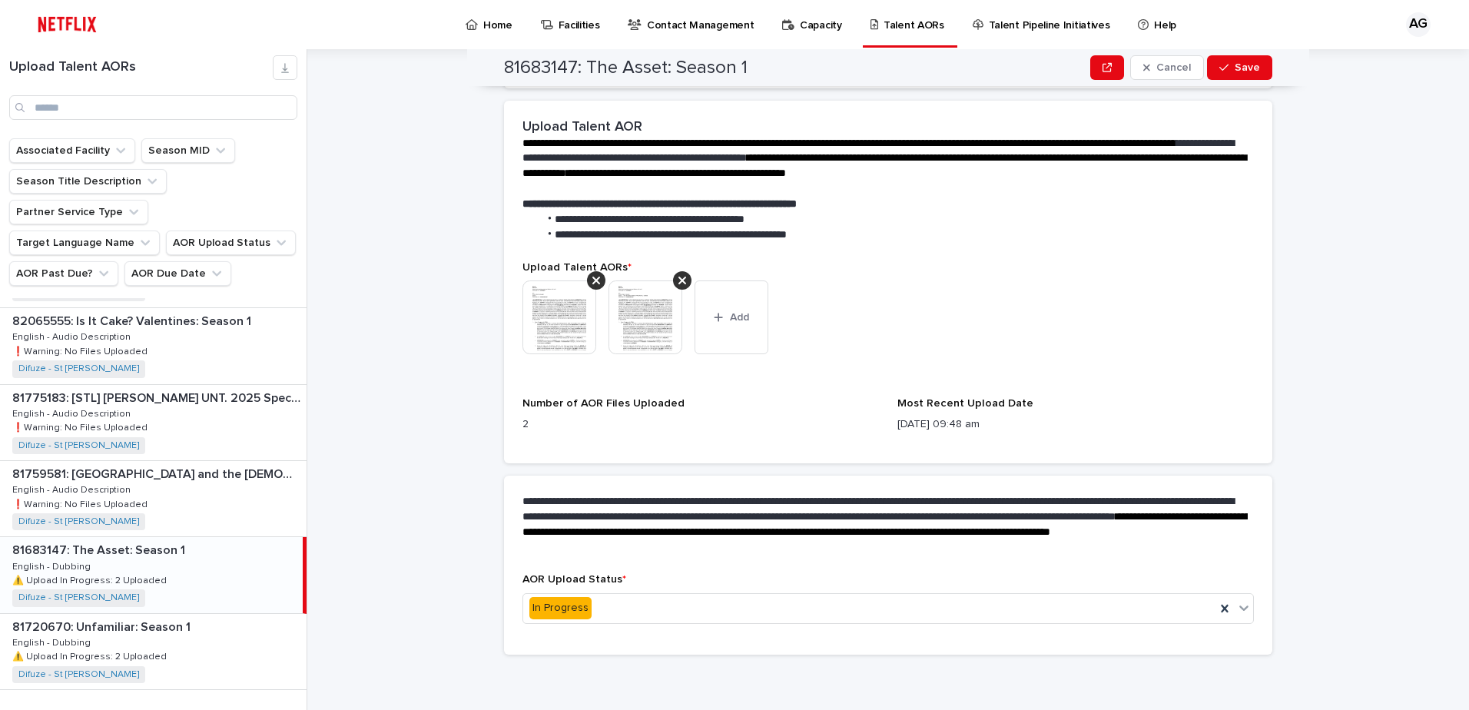
click at [1208, 360] on div "This file cannot be opened Download File Add" at bounding box center [889, 324] width 732 height 86
click at [168, 461] on div "81759581: [GEOGRAPHIC_DATA] and the [DEMOGRAPHIC_DATA] with an Ermine: Season 1…" at bounding box center [153, 498] width 307 height 75
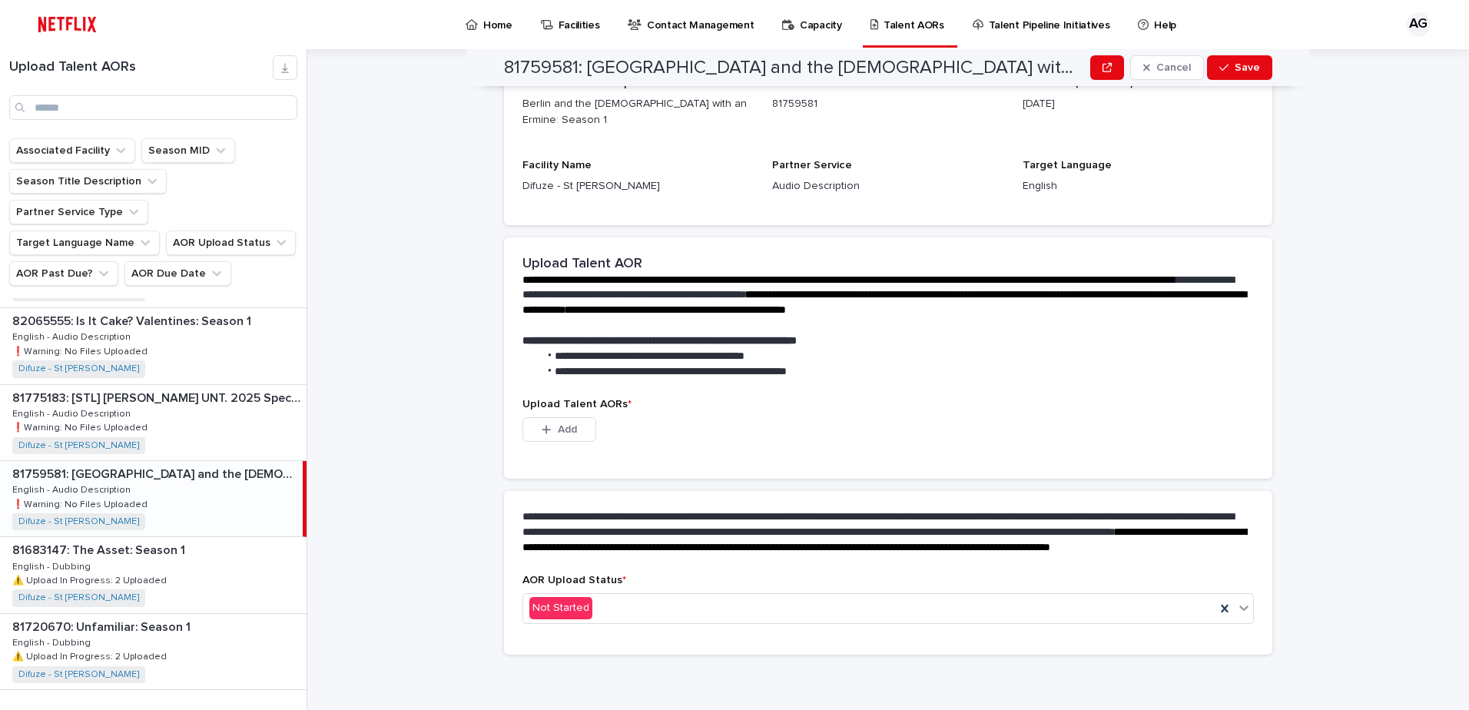
scroll to position [211, 0]
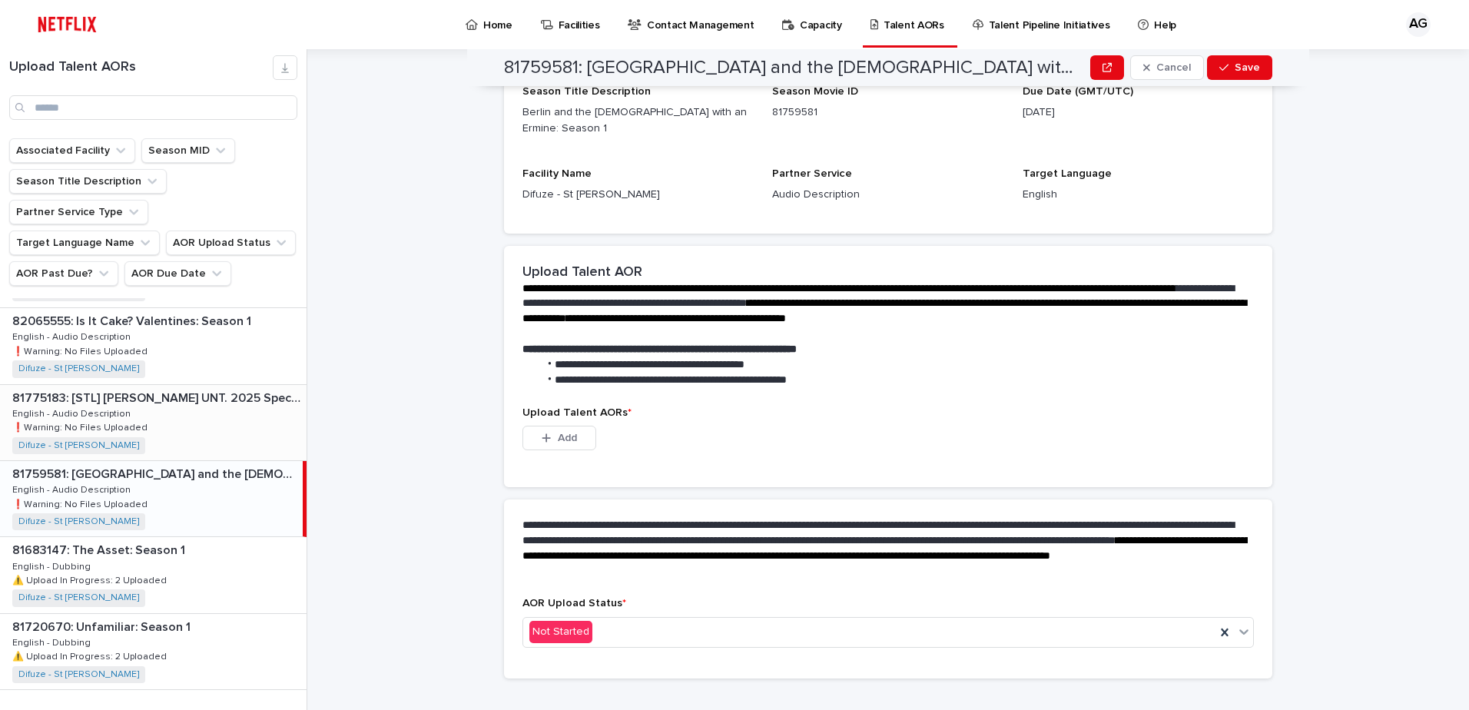
click at [223, 386] on div "81775183: [STL] [PERSON_NAME] UNT. 2025 Special 81775183: [STL] [PERSON_NAME] U…" at bounding box center [153, 422] width 307 height 75
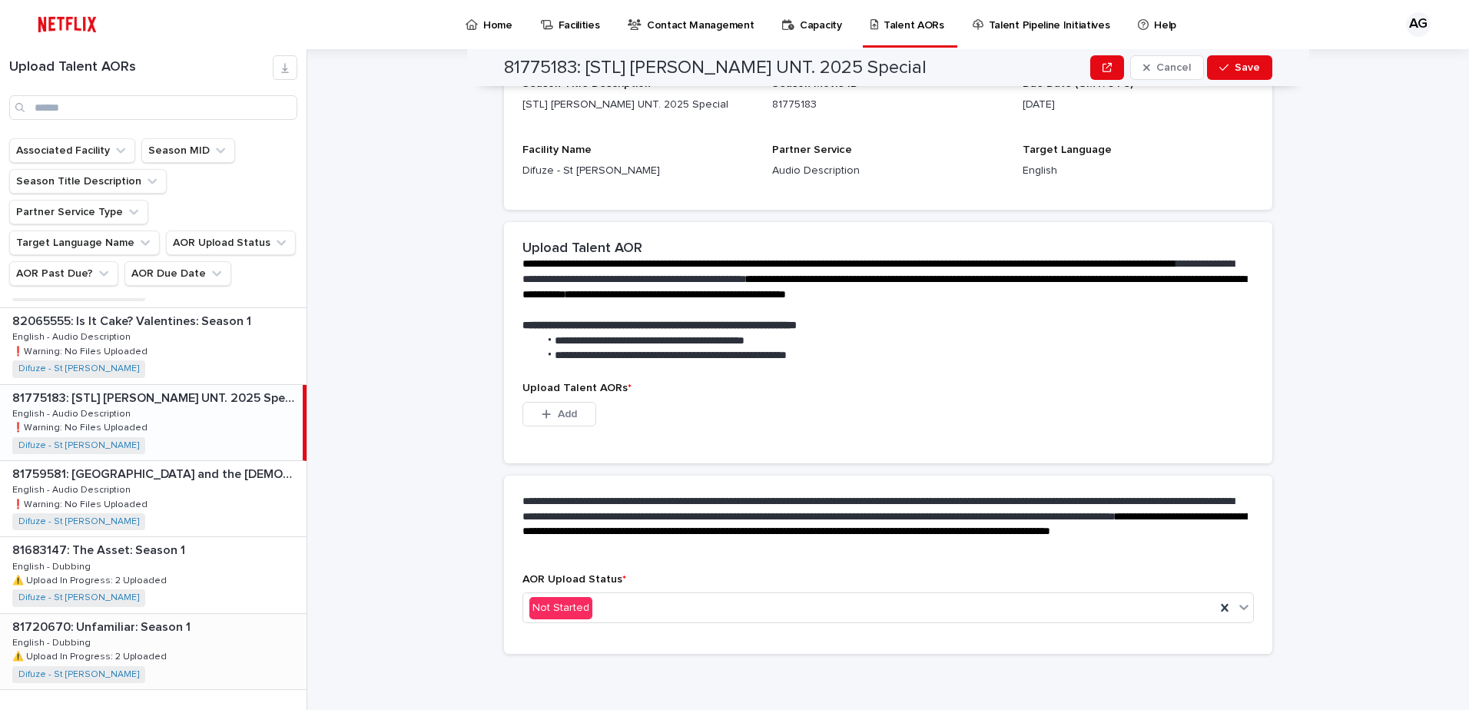
click at [186, 614] on div "81720670: Unfamiliar: Season 1 81720670: Unfamiliar: Season 1 English - Dubbing…" at bounding box center [153, 651] width 307 height 75
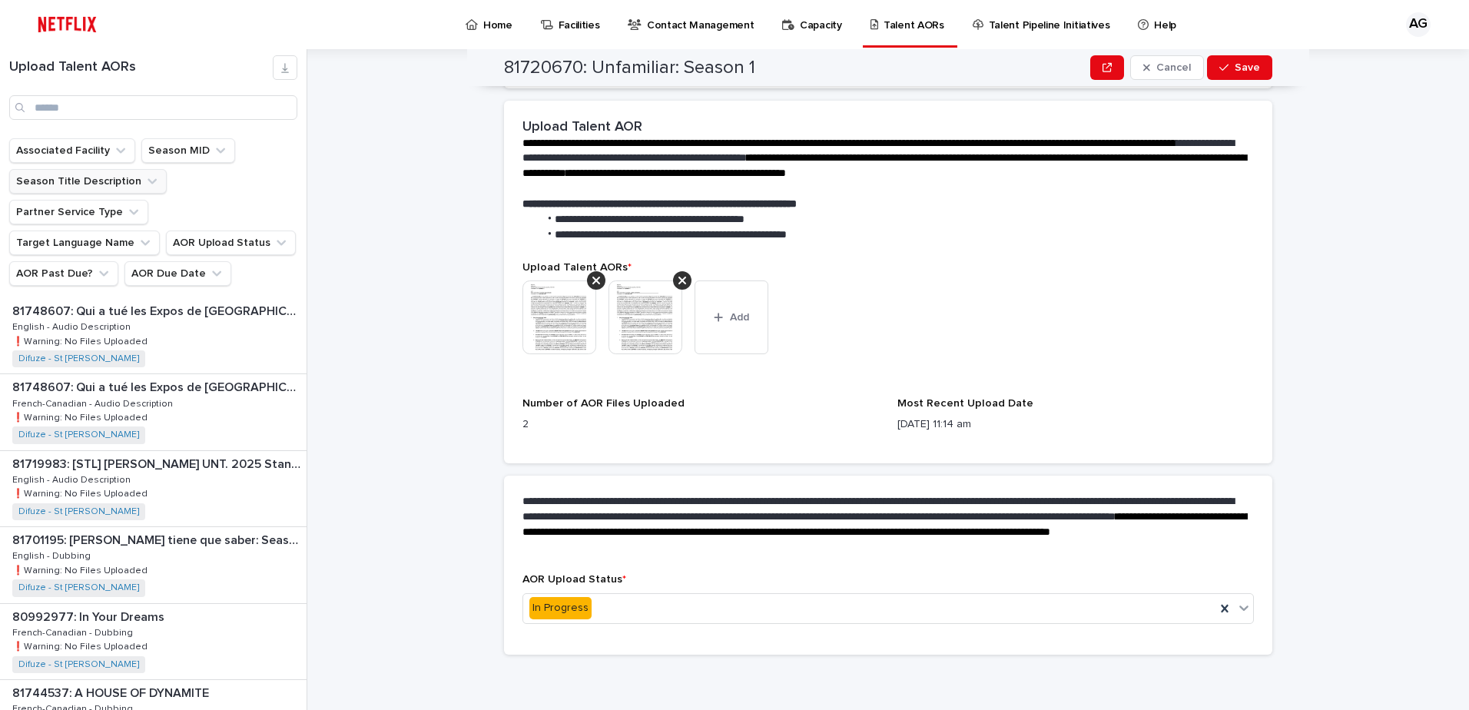
click at [110, 184] on button "Season Title Description" at bounding box center [88, 181] width 158 height 25
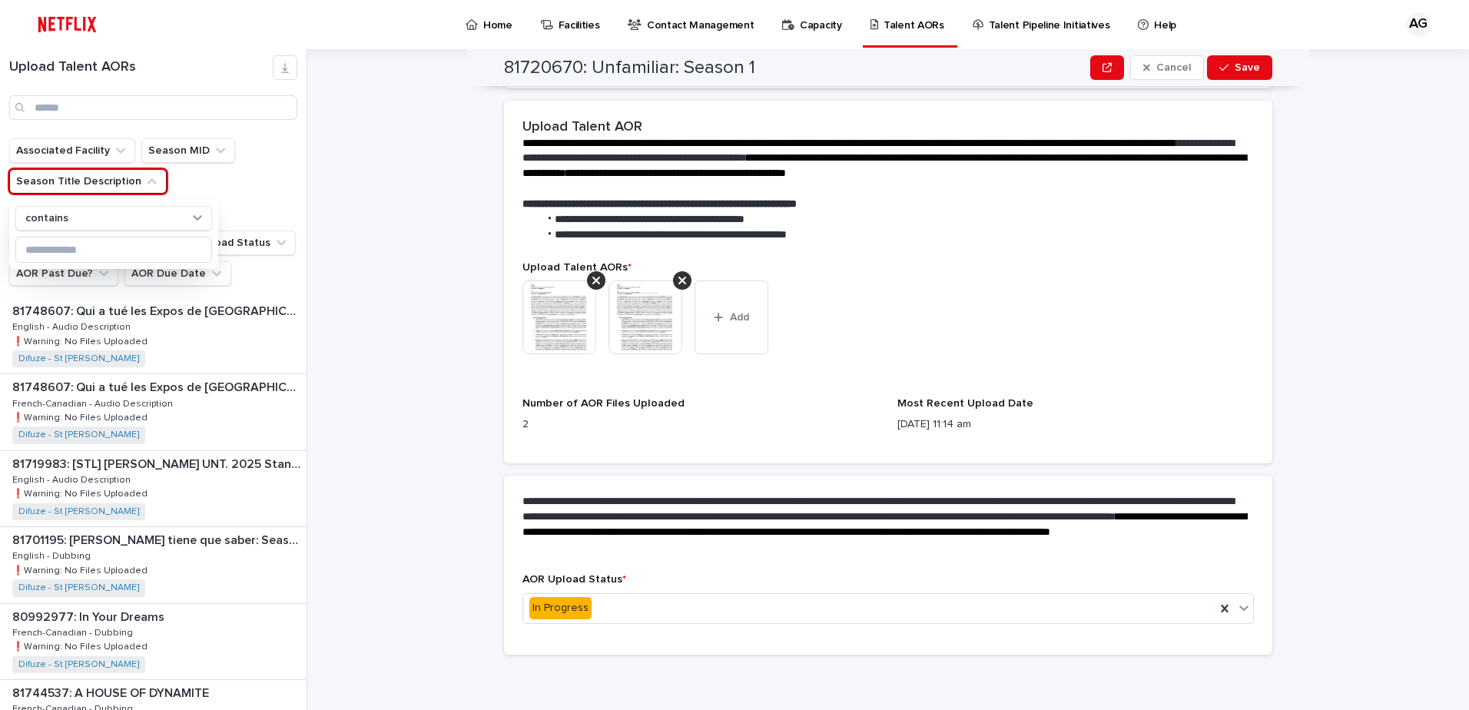
click at [110, 184] on button "Season Title Description" at bounding box center [88, 181] width 158 height 25
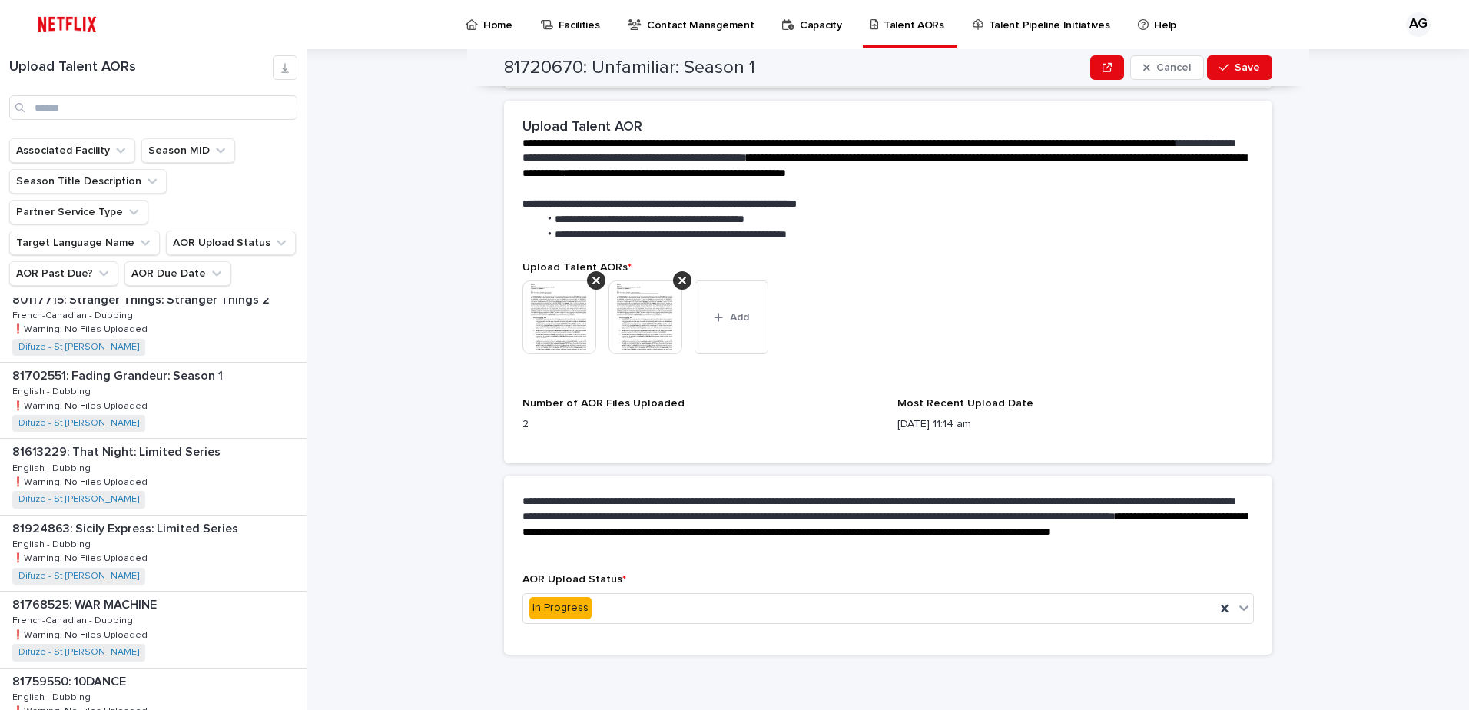
scroll to position [1537, 0]
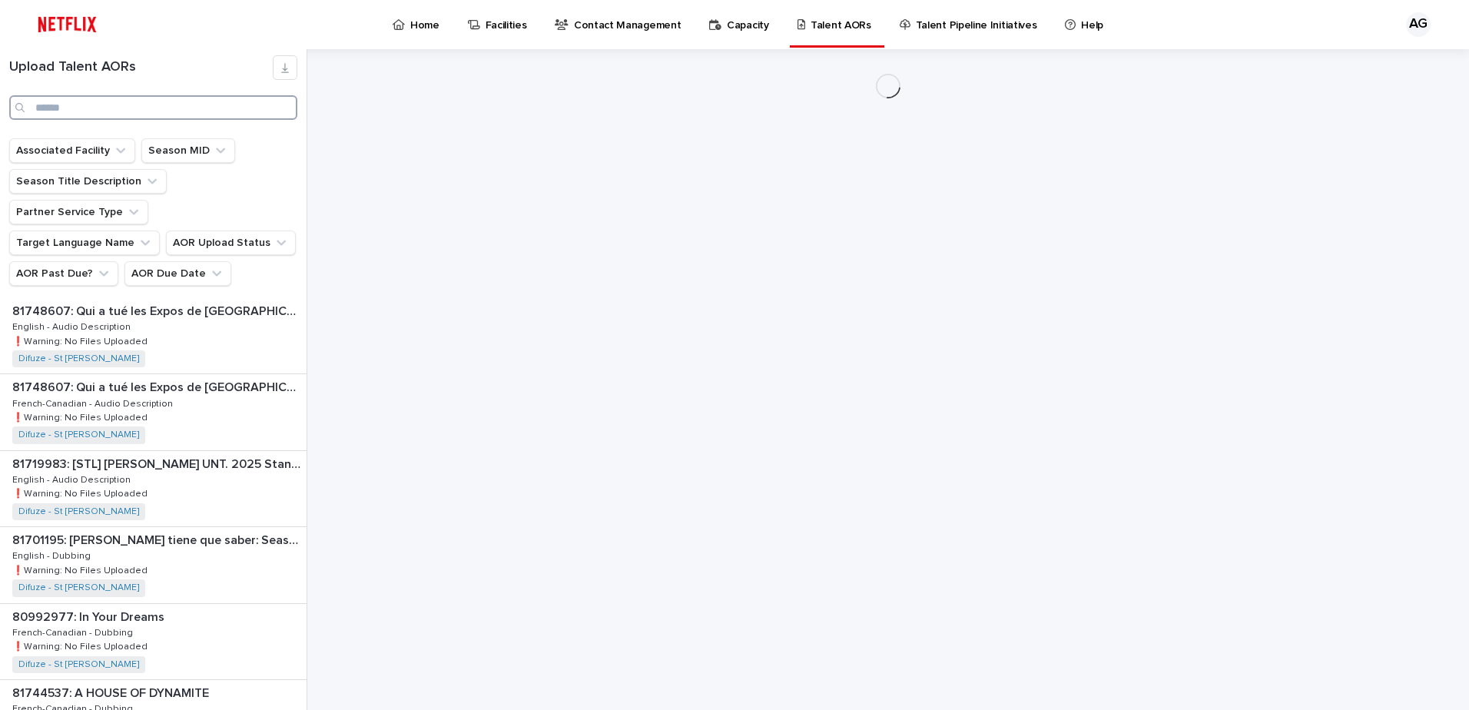
click at [145, 100] on input "Search" at bounding box center [153, 107] width 288 height 25
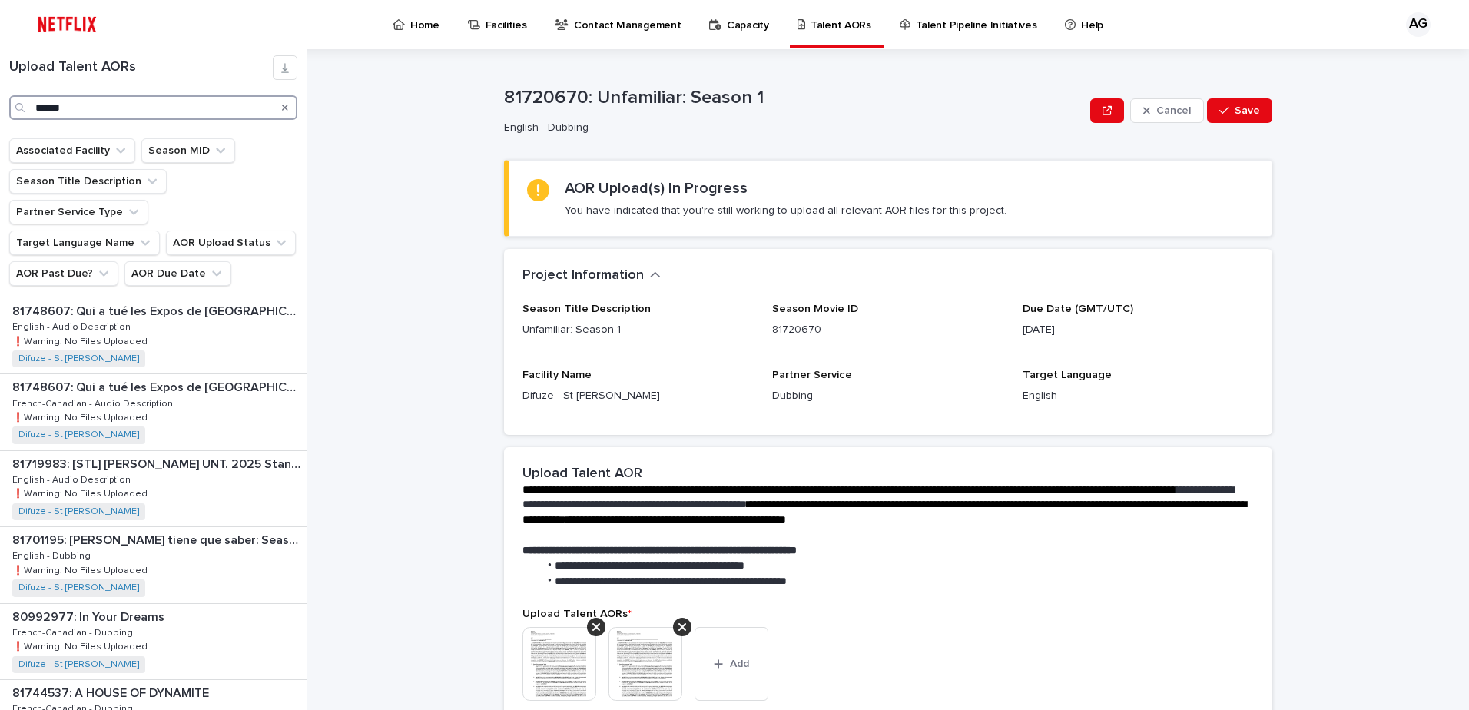
type input "******"
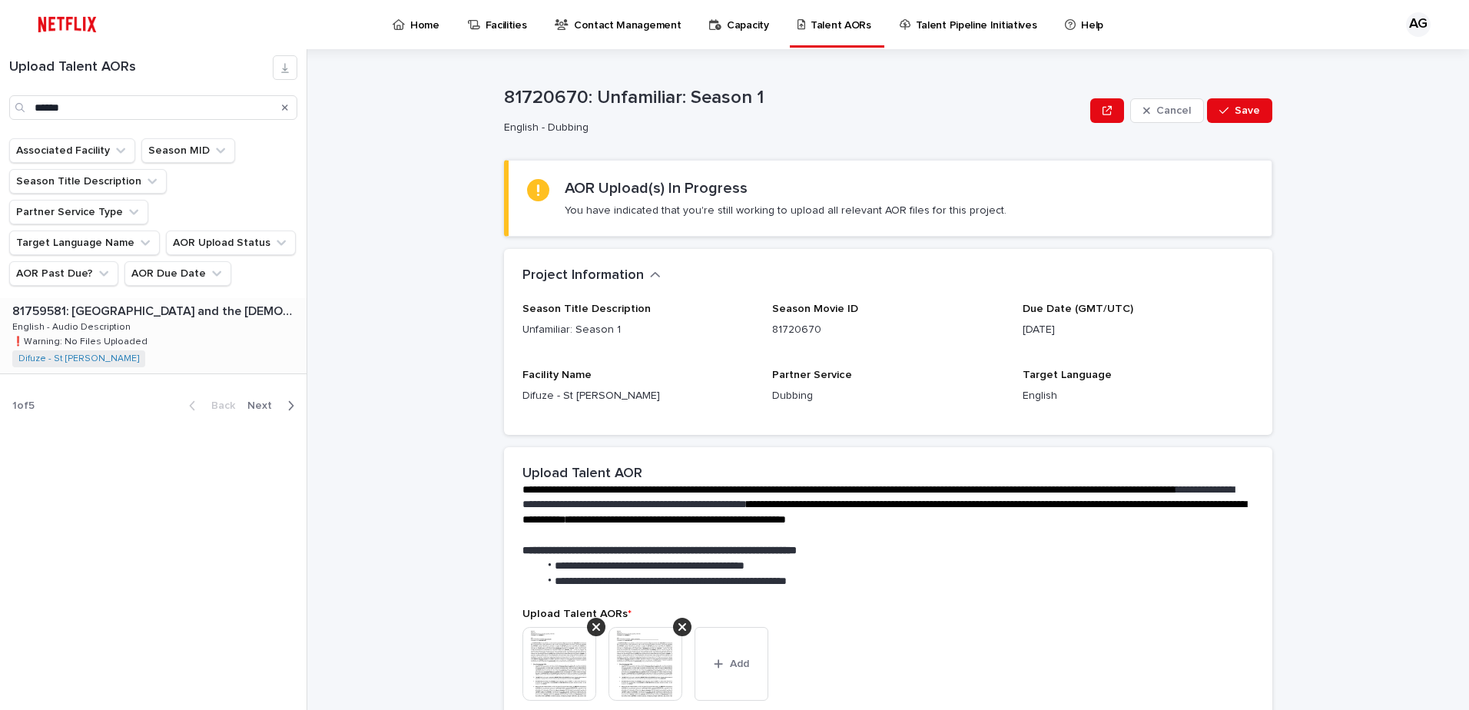
click at [174, 304] on div "81759581: [GEOGRAPHIC_DATA] and the [DEMOGRAPHIC_DATA] with an Ermine: Season 1…" at bounding box center [153, 335] width 307 height 75
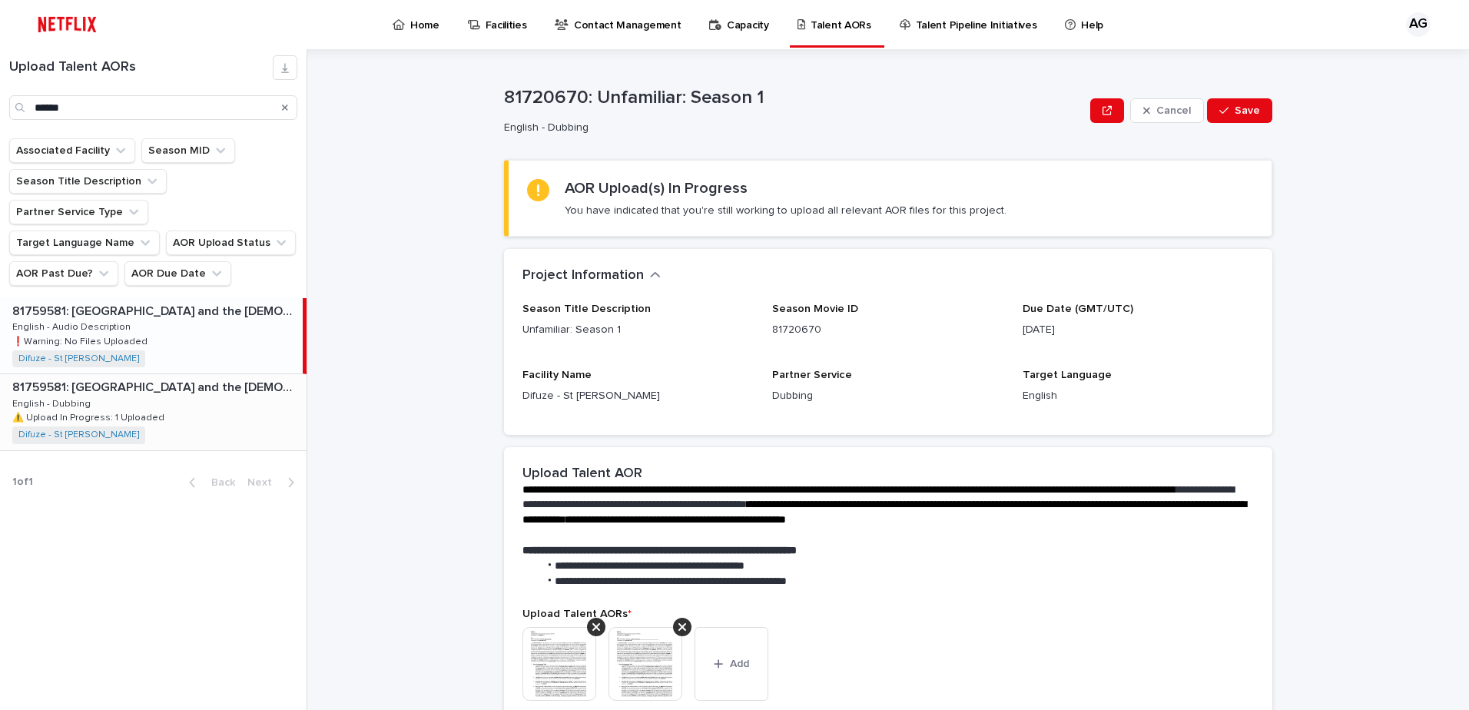
click at [215, 387] on div "81759581: Berlin and the Lady with an Ermine: Season 1 81759581: Berlin and the…" at bounding box center [153, 411] width 307 height 75
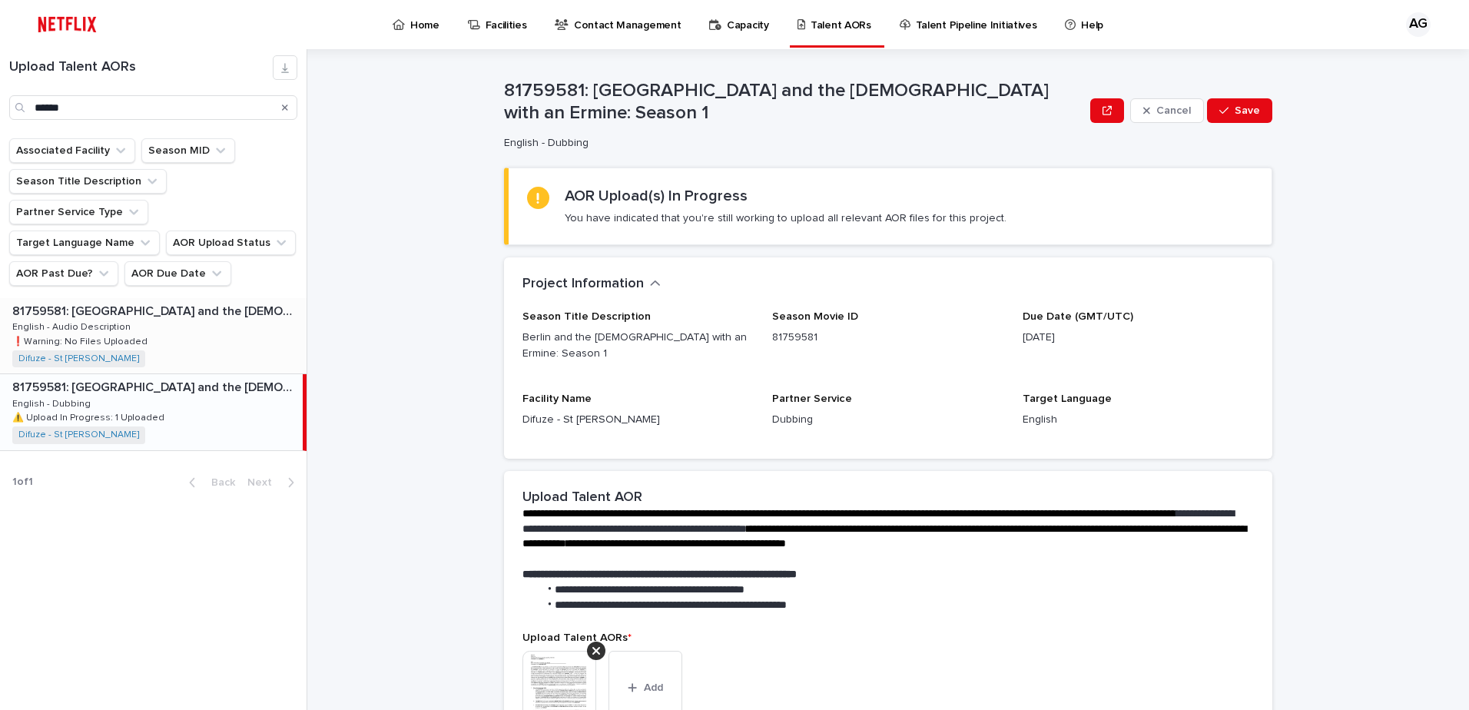
click at [227, 298] on div "81759581: [GEOGRAPHIC_DATA] and the [DEMOGRAPHIC_DATA] with an Ermine: Season 1…" at bounding box center [153, 335] width 307 height 75
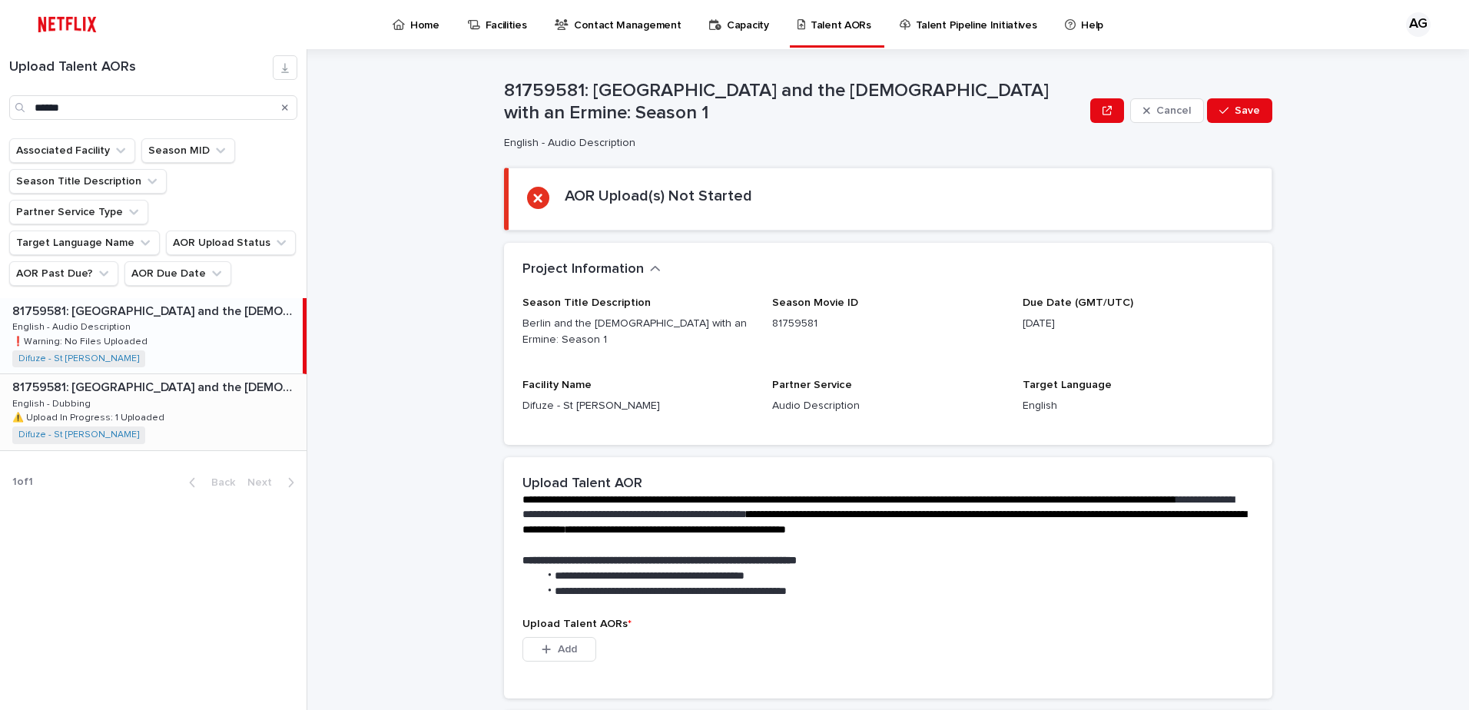
click at [227, 379] on div "81759581: Berlin and the Lady with an Ermine: Season 1 81759581: Berlin and the…" at bounding box center [153, 411] width 307 height 75
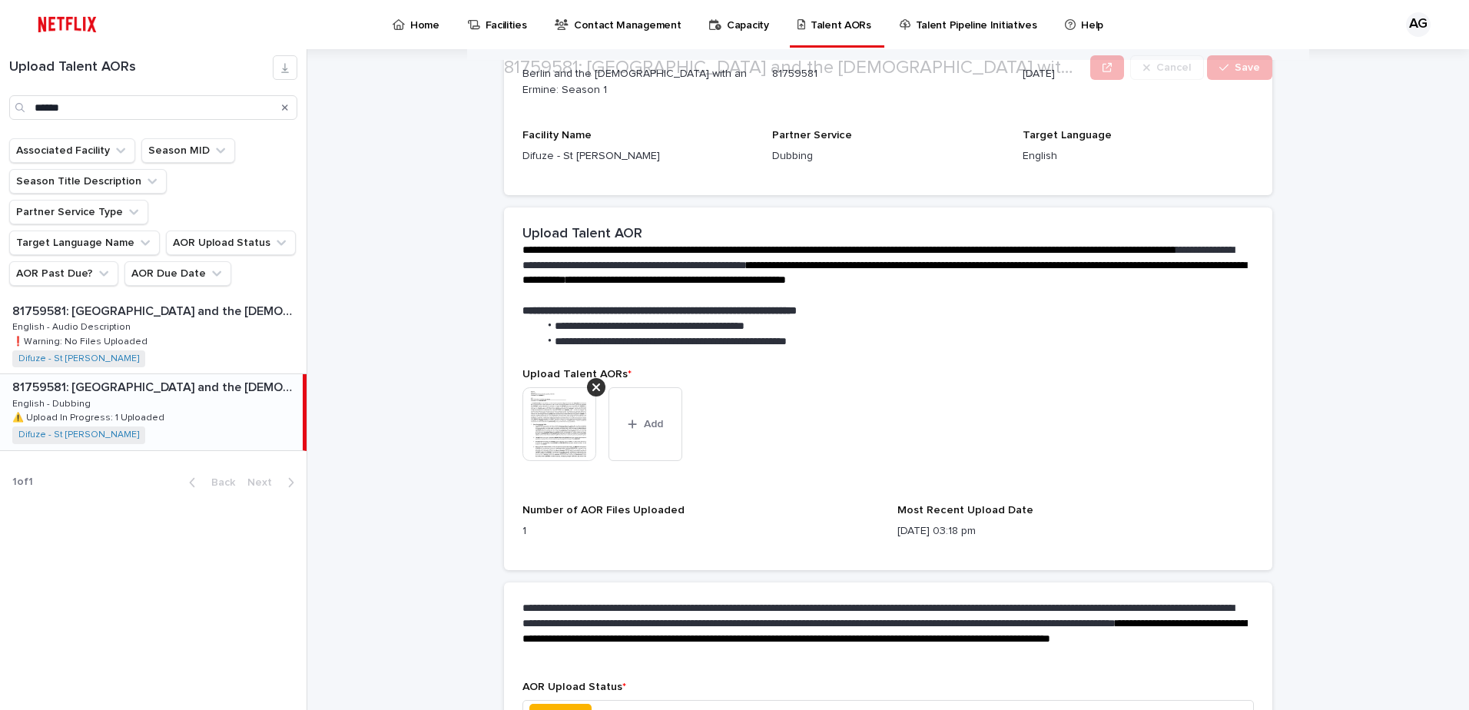
scroll to position [307, 0]
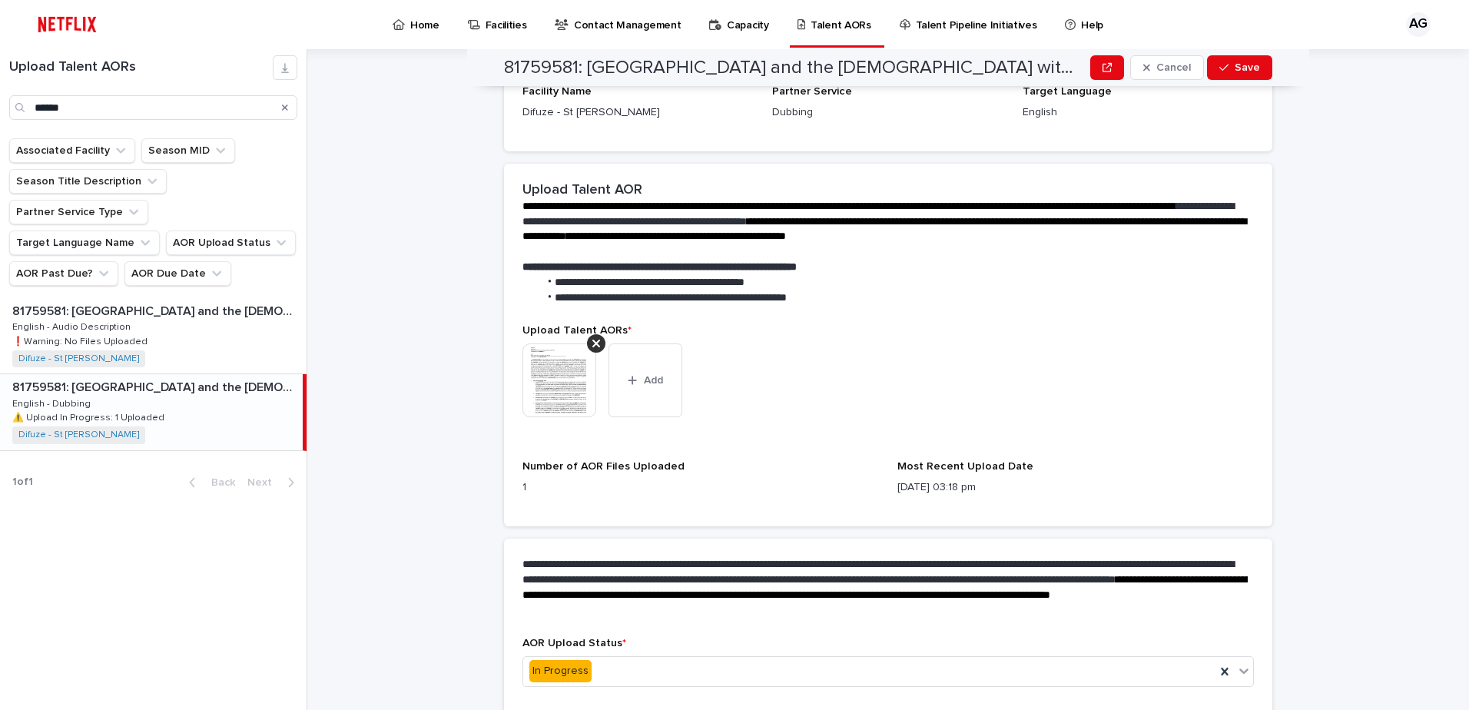
click at [283, 105] on icon "Search" at bounding box center [285, 108] width 6 height 6
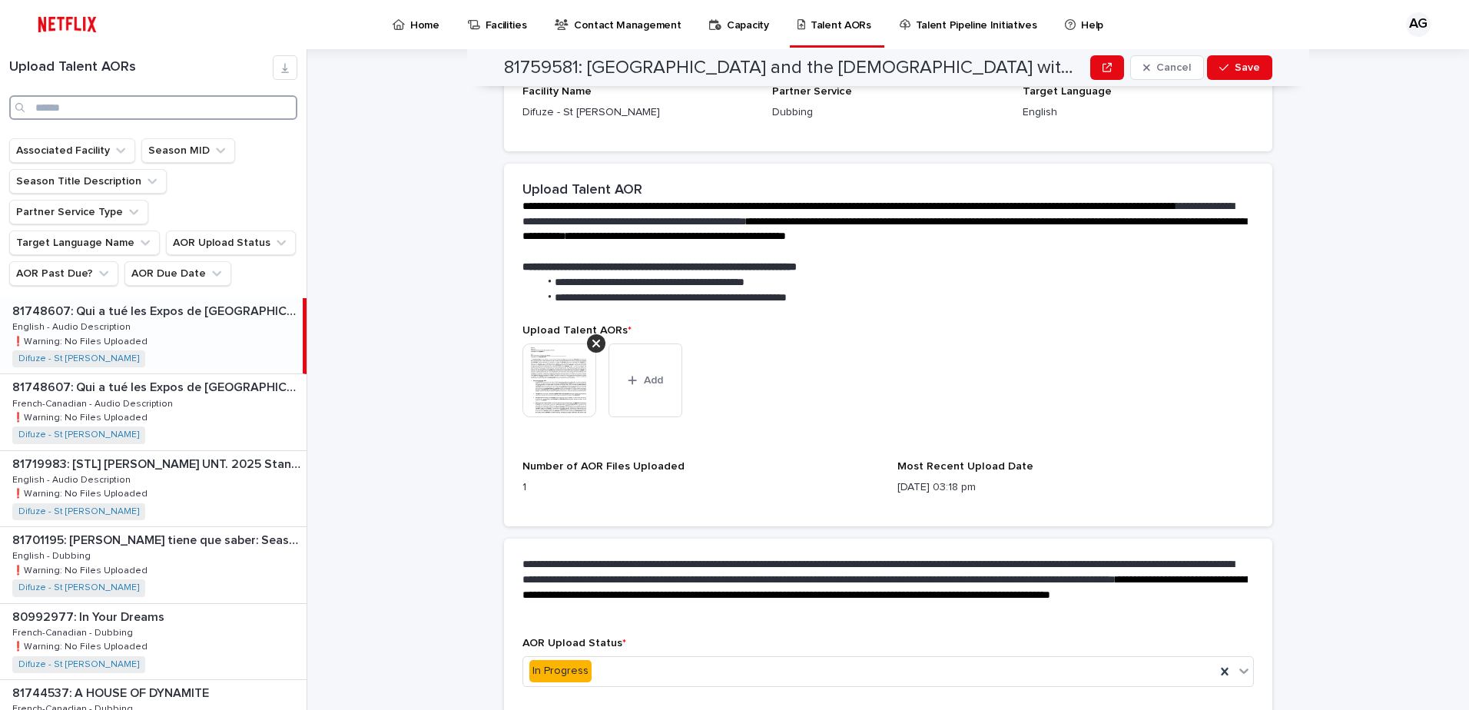
click at [279, 106] on input "Search" at bounding box center [153, 107] width 288 height 25
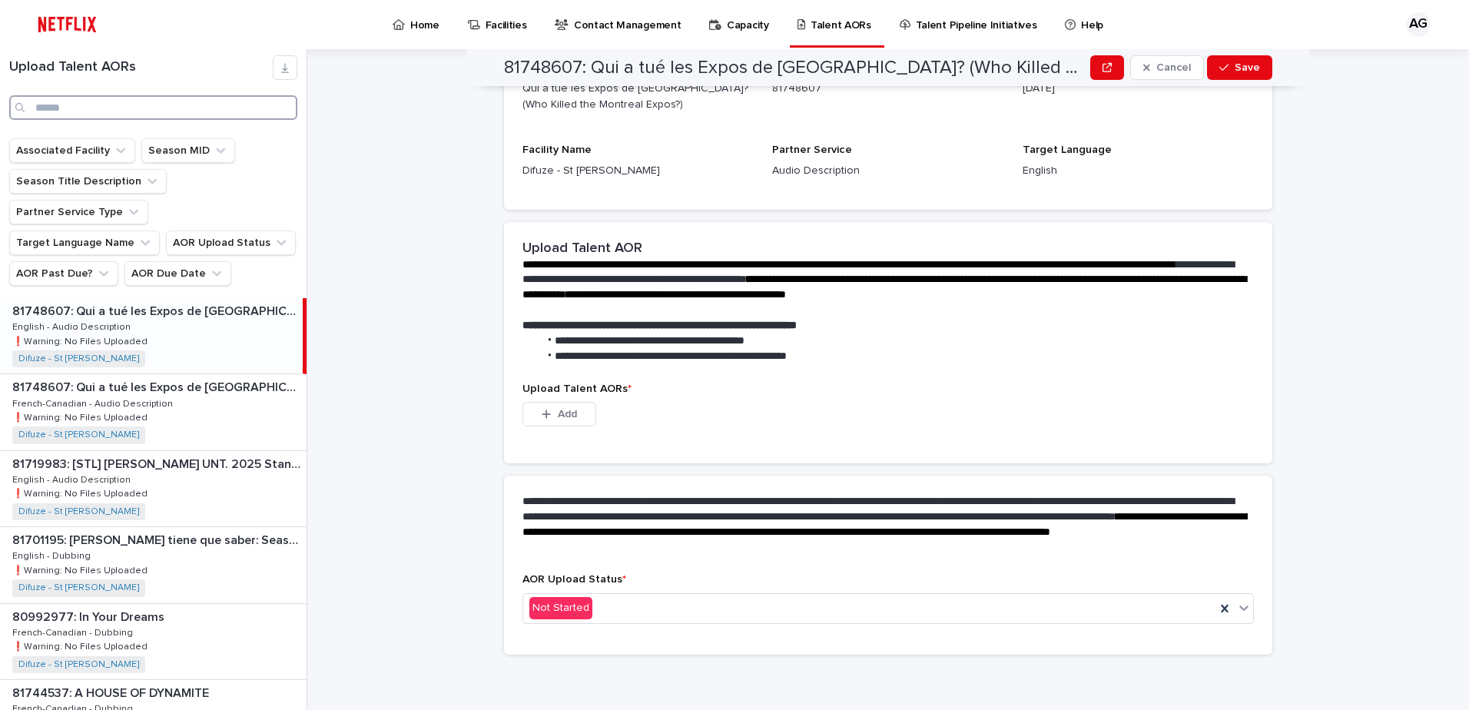
scroll to position [235, 0]
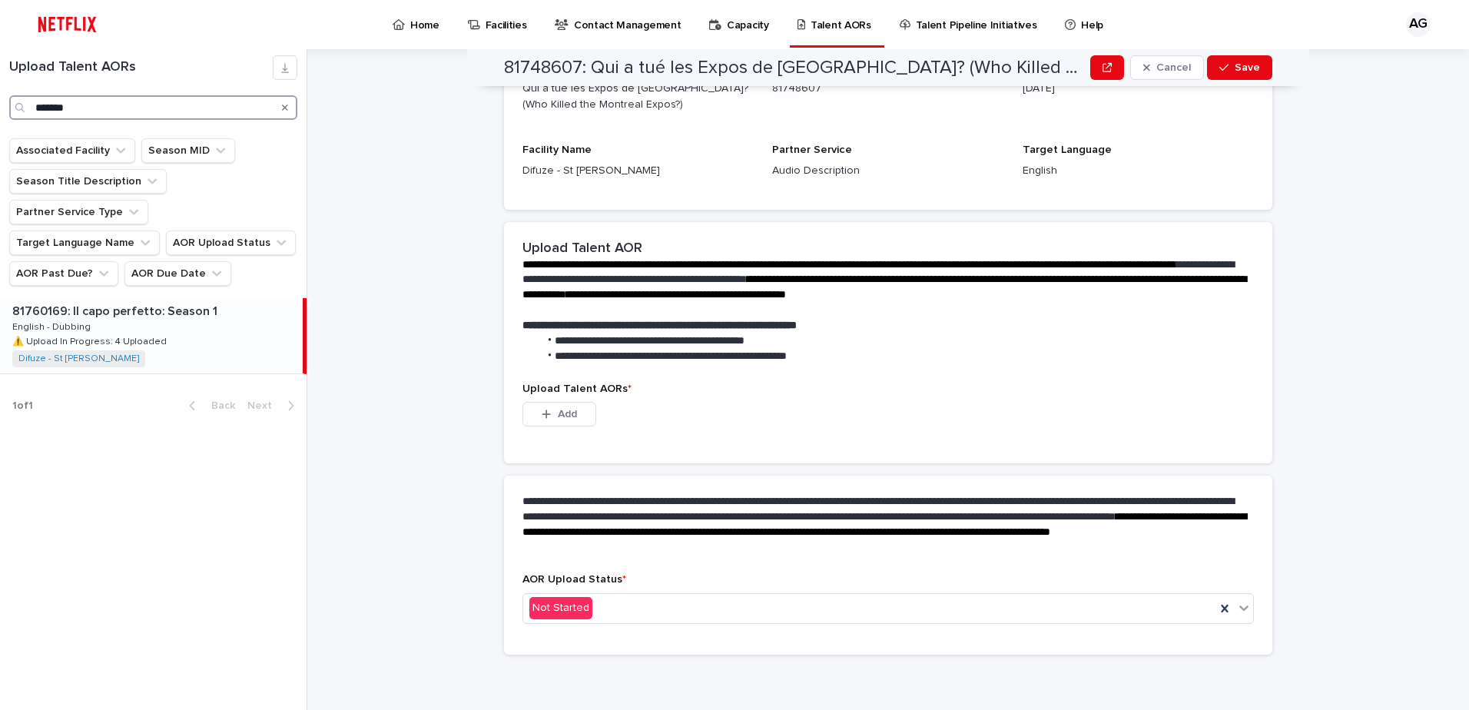
type input "*******"
click at [205, 317] on div "81760169: Il capo perfetto: Season 1 81760169: Il capo perfetto: Season 1 Engli…" at bounding box center [151, 335] width 303 height 75
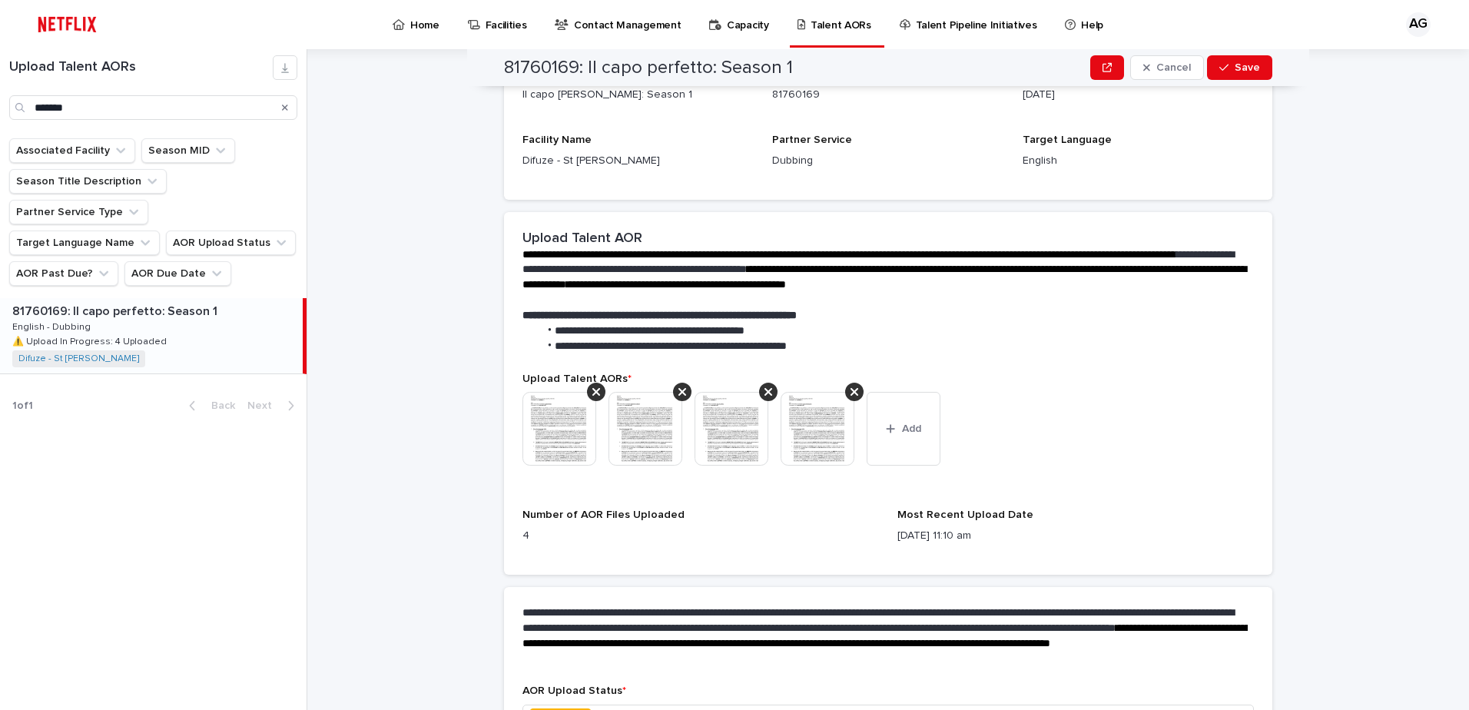
scroll to position [307, 0]
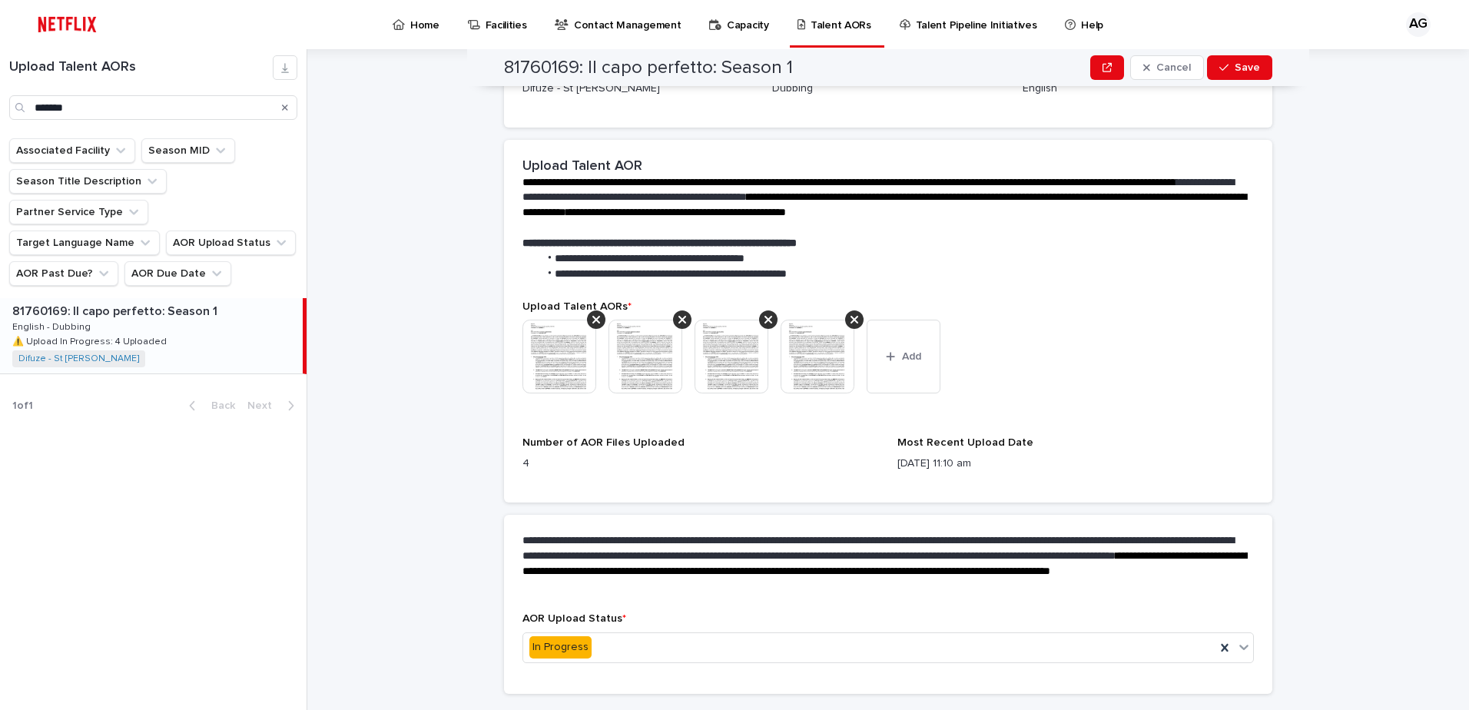
click at [795, 331] on img at bounding box center [818, 357] width 74 height 74
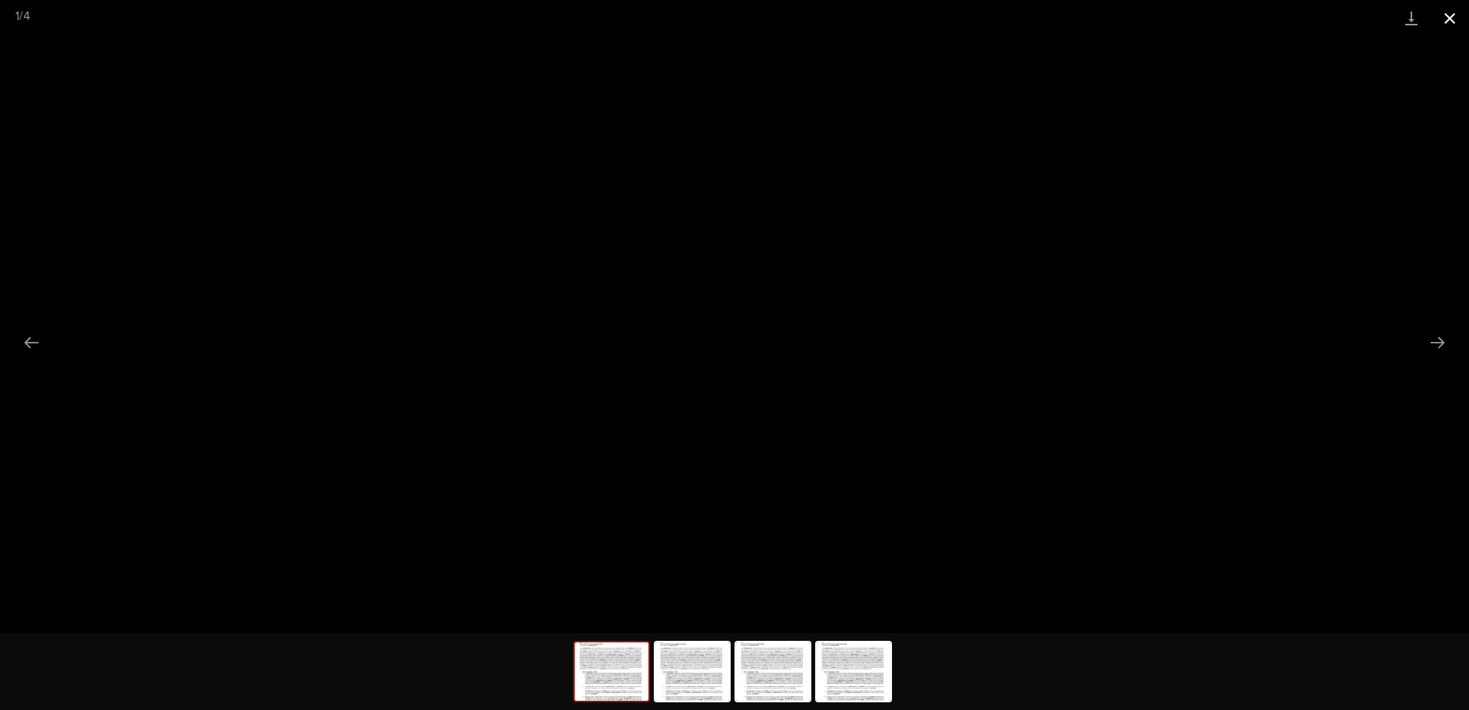
click at [1456, 15] on button "Close gallery" at bounding box center [1450, 18] width 38 height 36
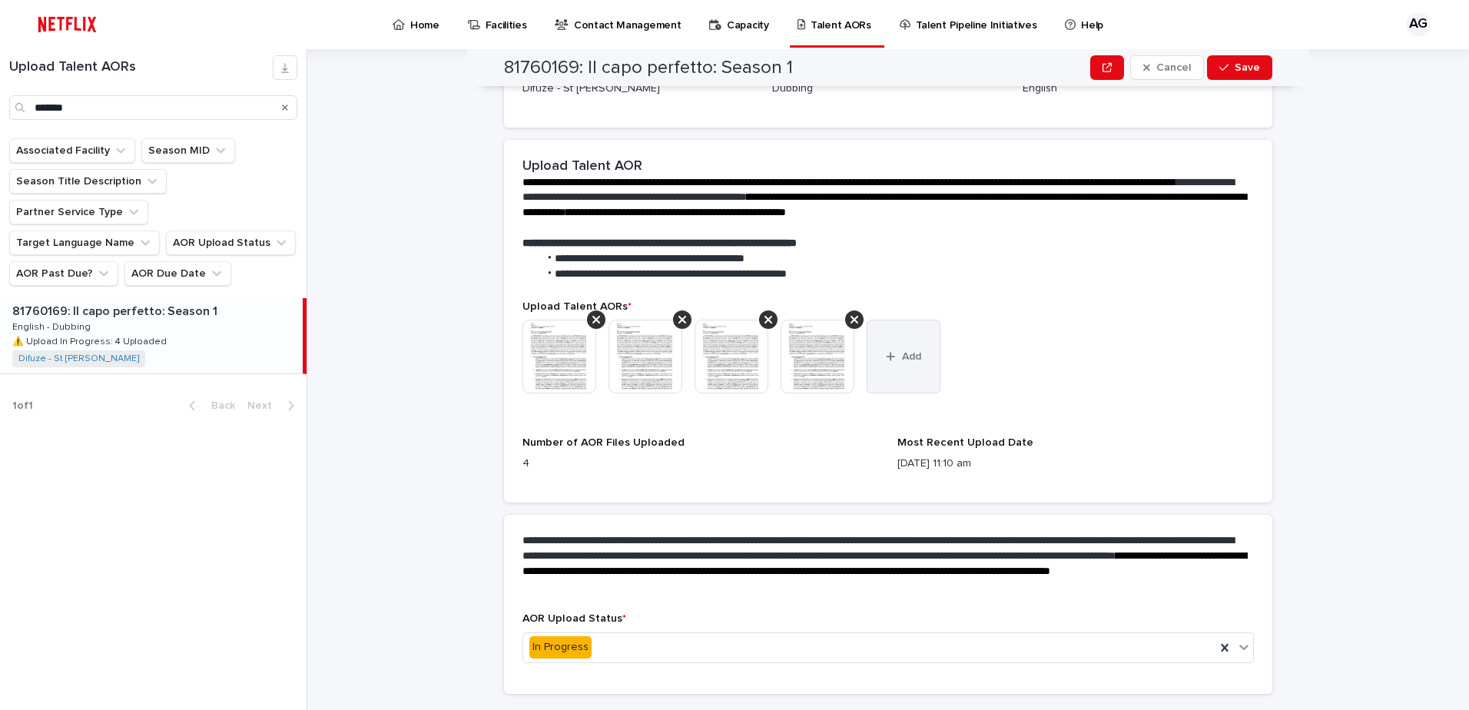
click at [926, 364] on button "Add" at bounding box center [904, 357] width 74 height 74
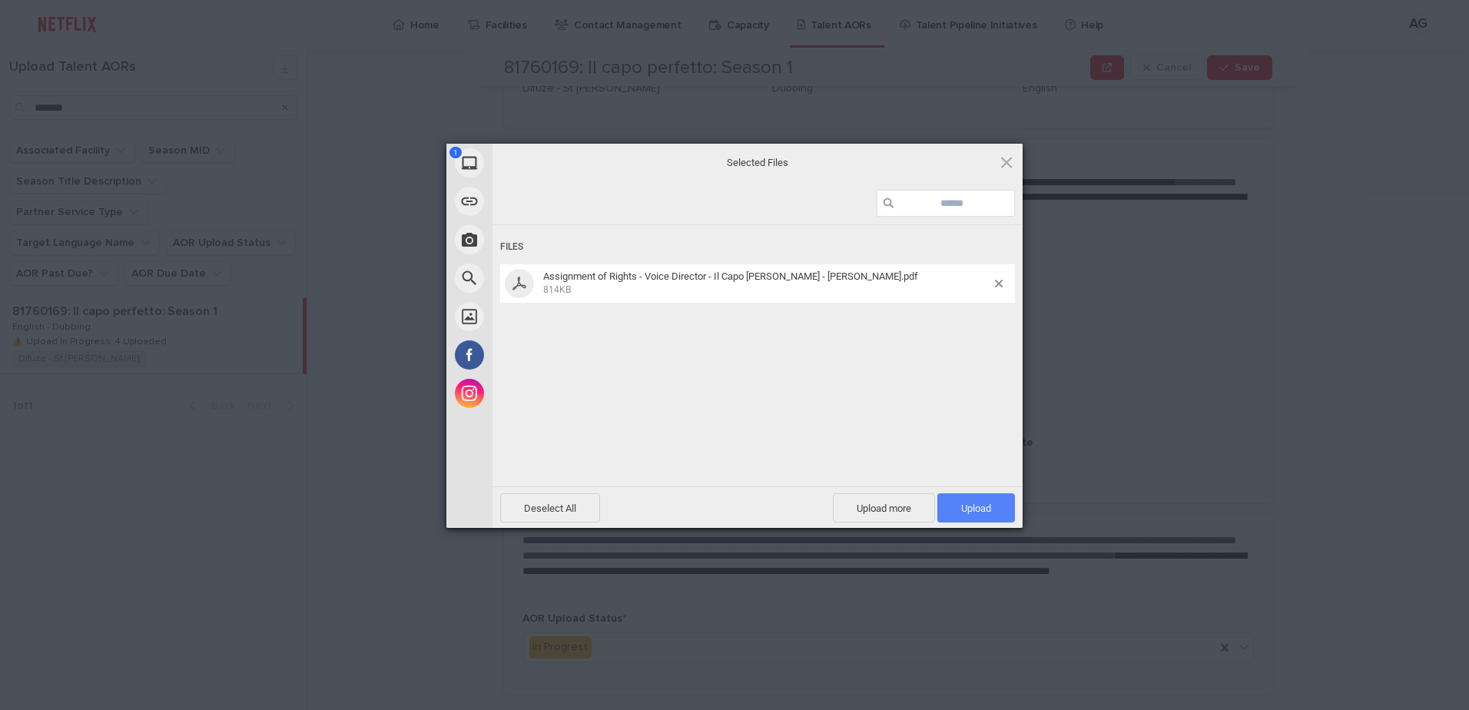
click at [1004, 501] on span "Upload 1" at bounding box center [977, 507] width 78 height 29
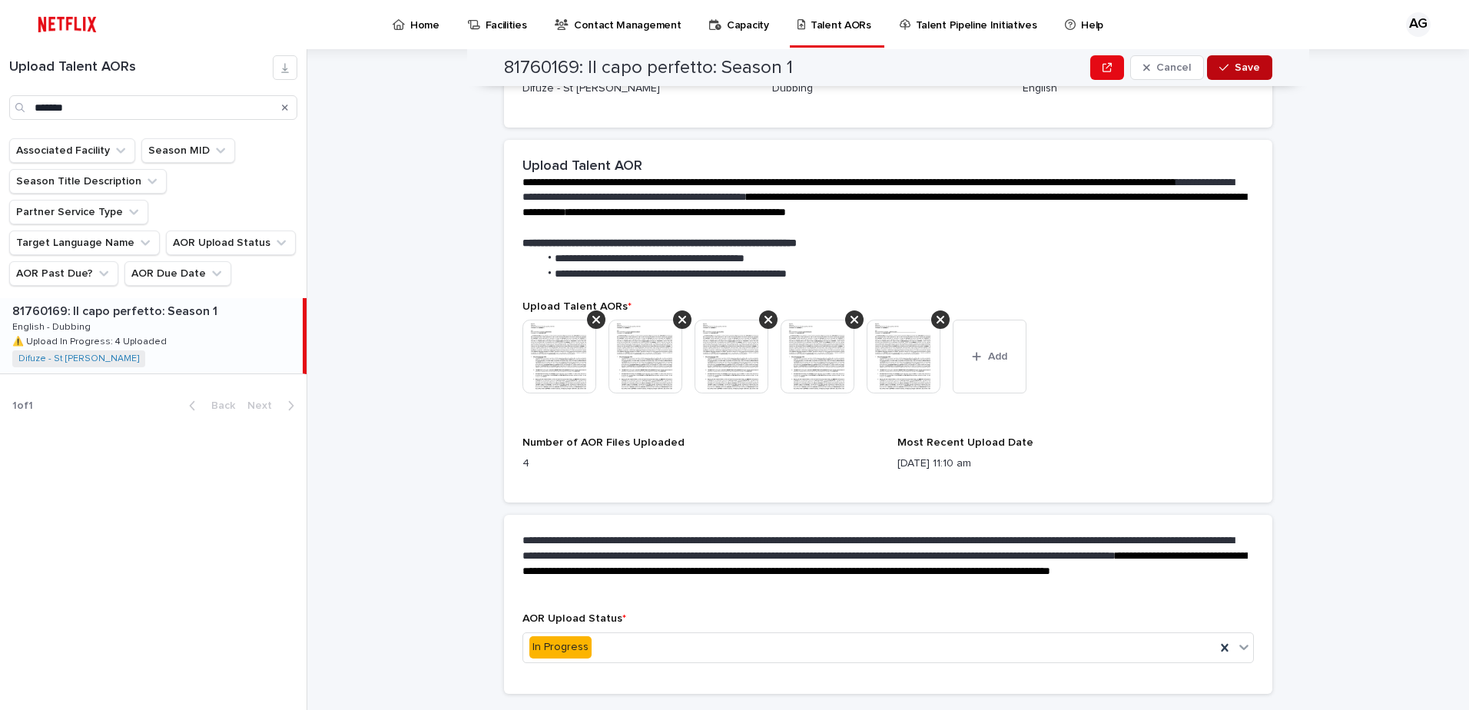
click at [1224, 70] on icon "button" at bounding box center [1224, 67] width 9 height 11
